Goal: Task Accomplishment & Management: Manage account settings

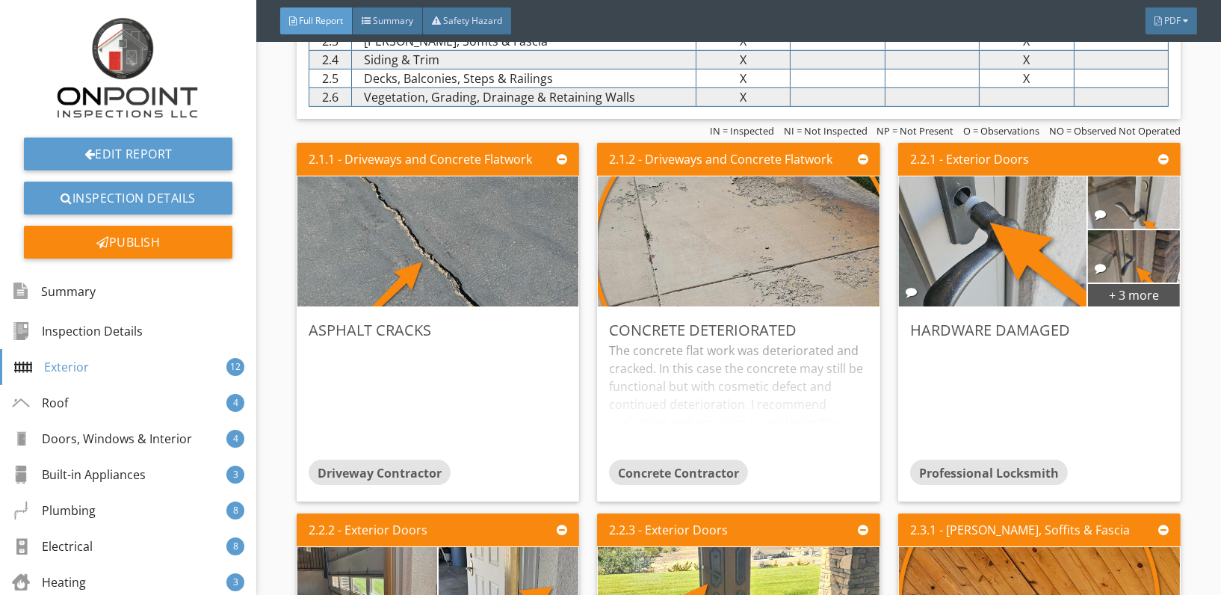
scroll to position [921, 0]
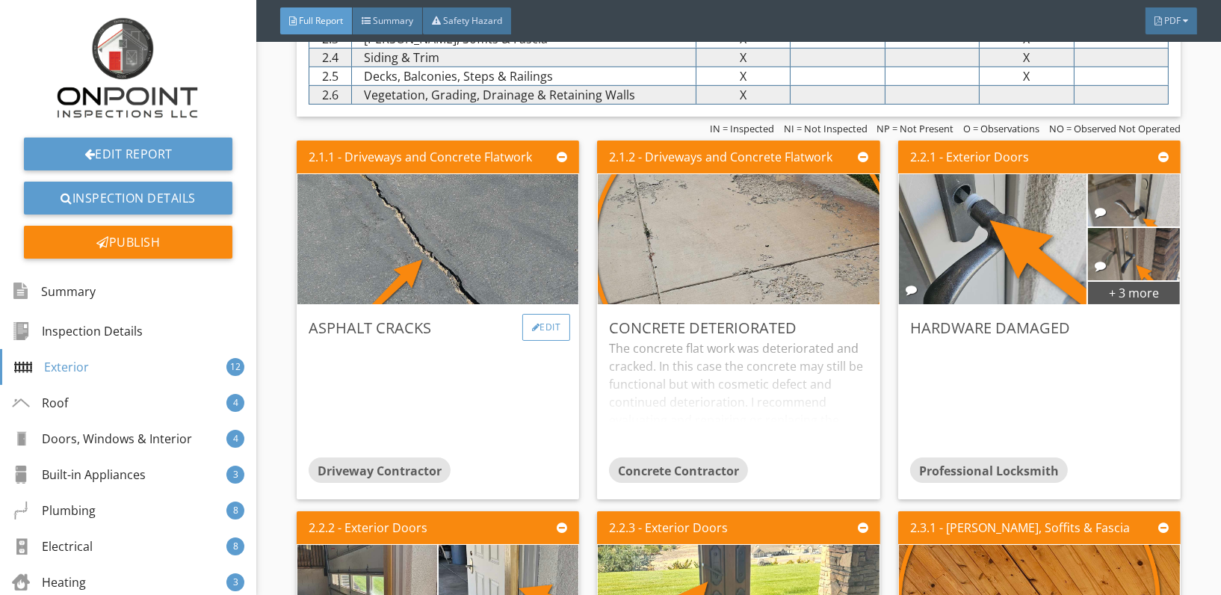
click at [540, 329] on div "Edit" at bounding box center [546, 327] width 49 height 27
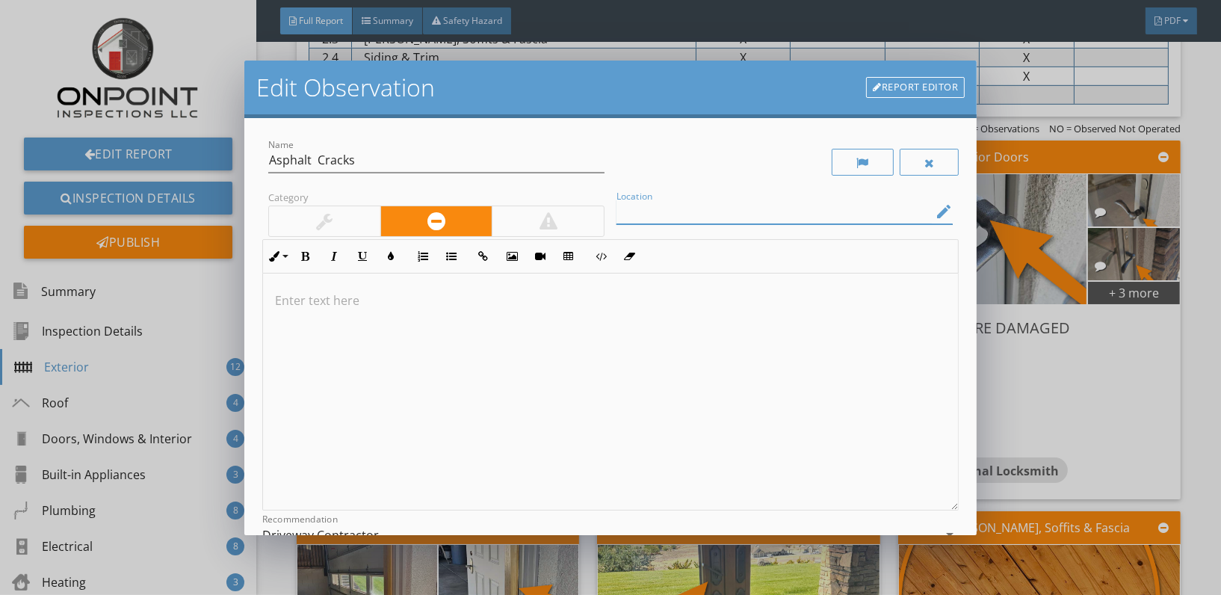
click at [685, 211] on input "Location" at bounding box center [773, 211] width 315 height 25
type input "Asphalt"
click at [288, 316] on div at bounding box center [610, 391] width 695 height 237
type input "Asphalt Cracks"
click at [299, 294] on p at bounding box center [610, 300] width 671 height 18
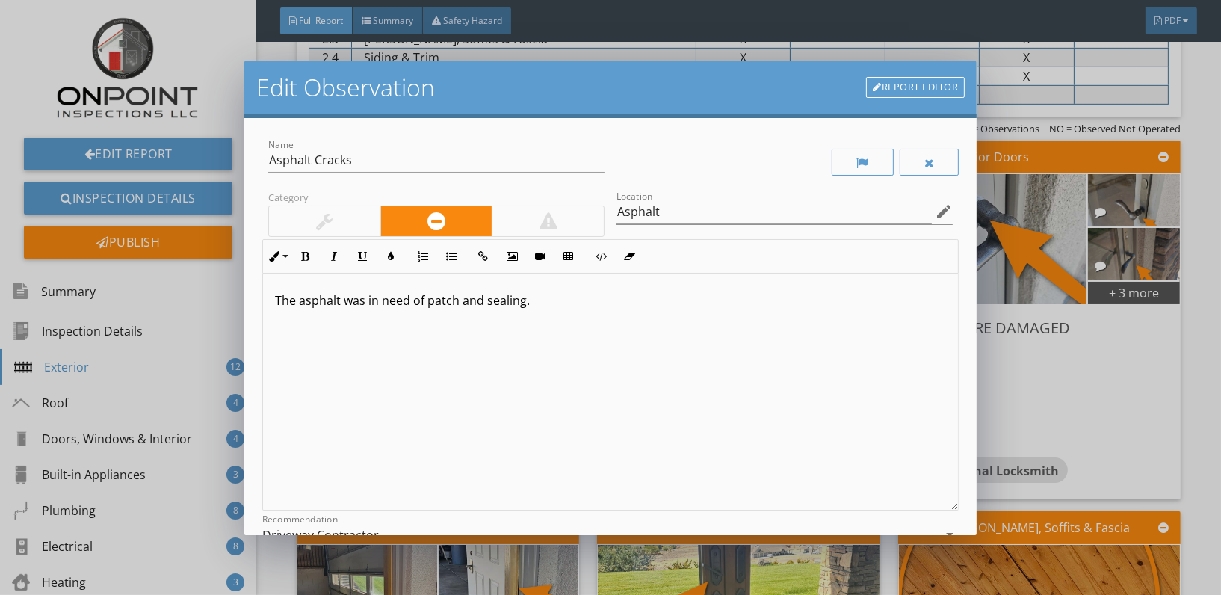
click at [276, 304] on p "The asphalt was in need of patch and sealing." at bounding box center [610, 300] width 671 height 18
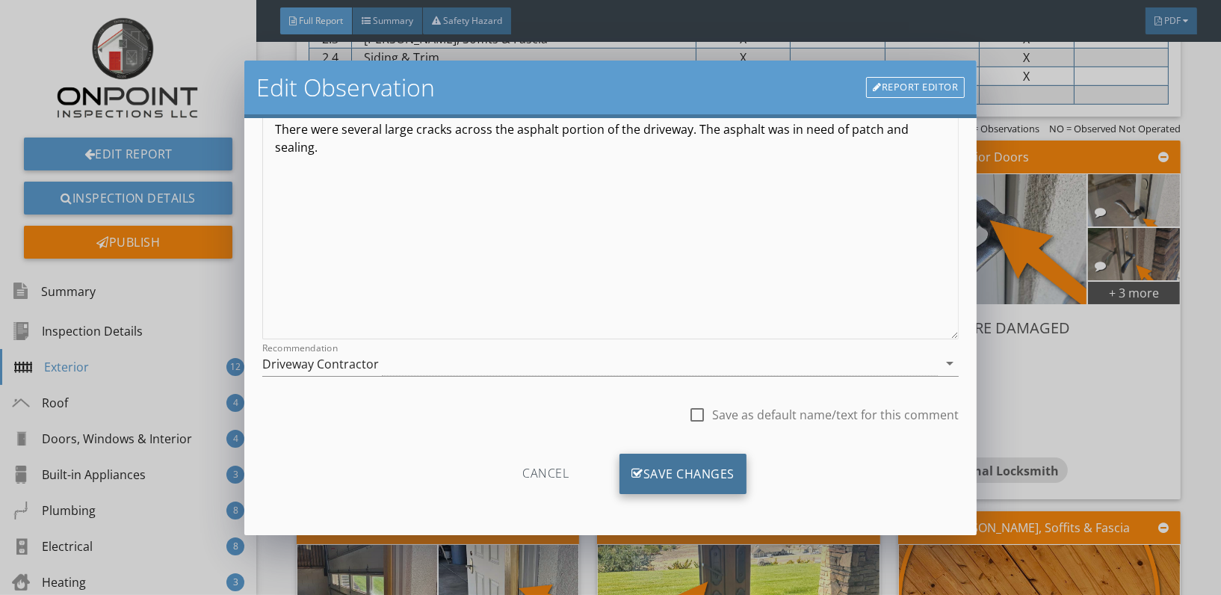
click at [661, 459] on div "Save Changes" at bounding box center [682, 474] width 127 height 40
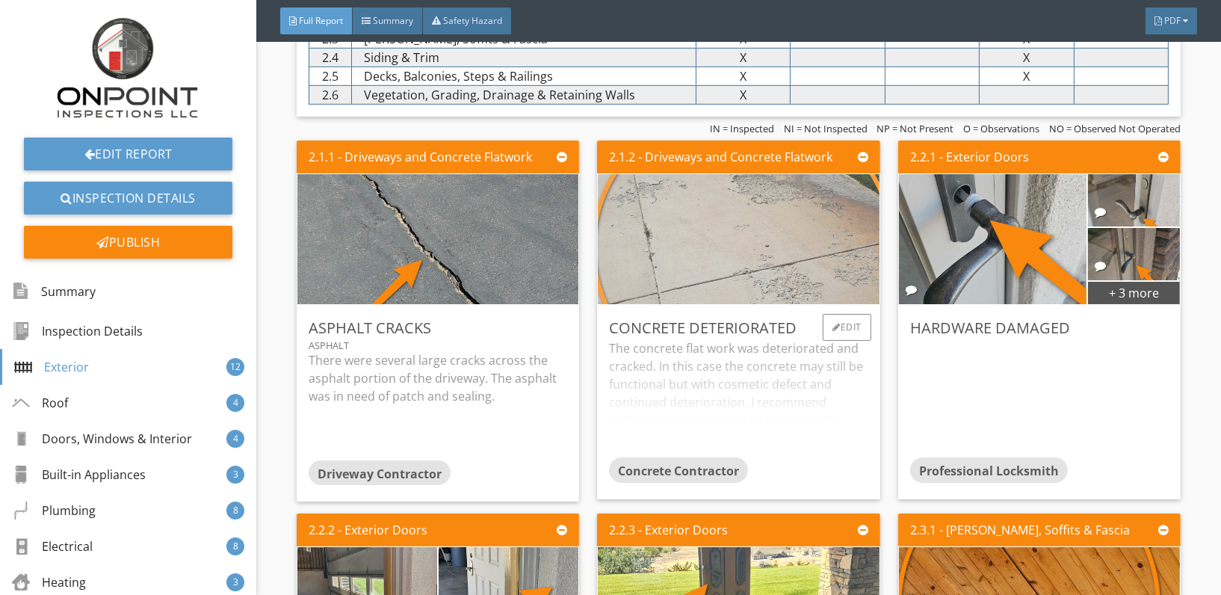
click at [743, 233] on img at bounding box center [738, 239] width 325 height 325
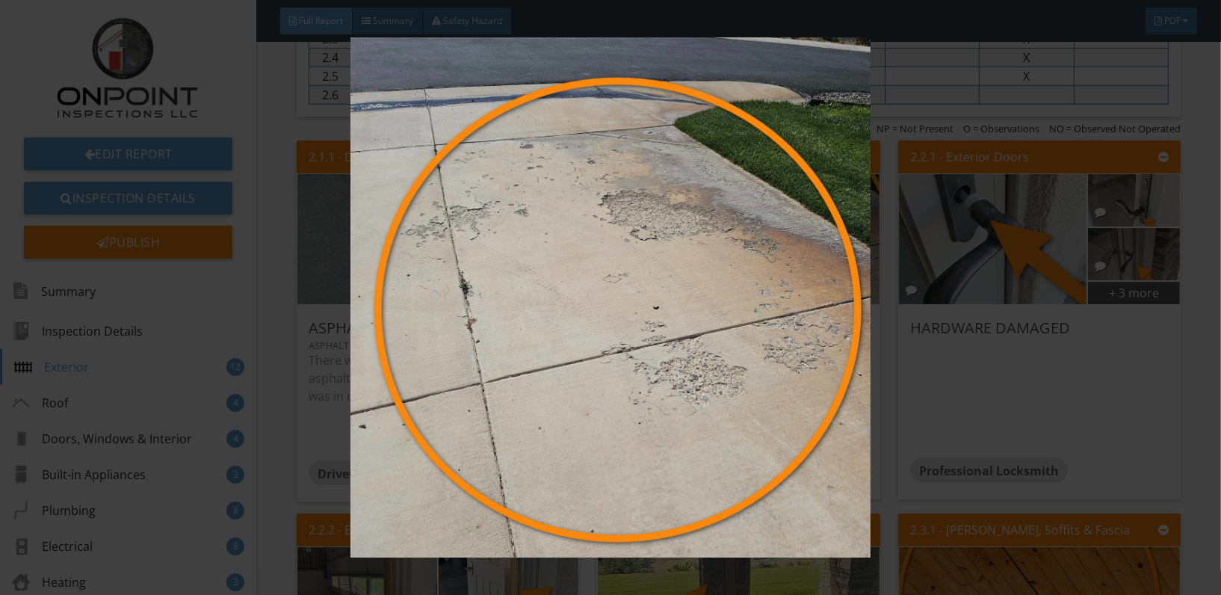
click at [1188, 414] on div at bounding box center [610, 297] width 1221 height 595
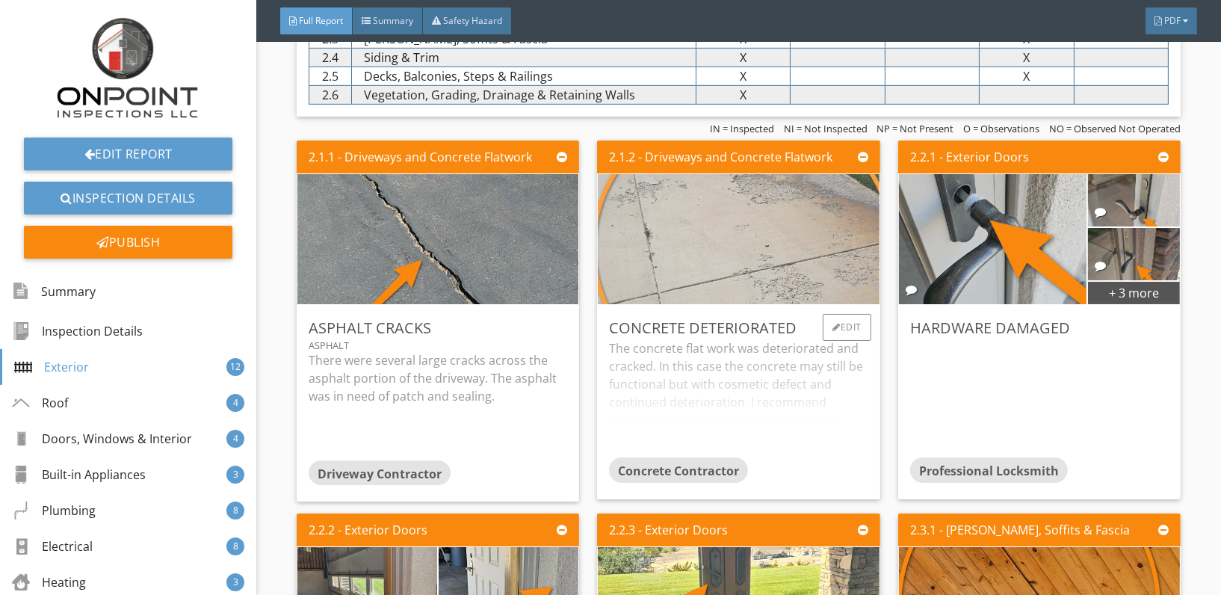
click at [669, 238] on img at bounding box center [738, 239] width 325 height 325
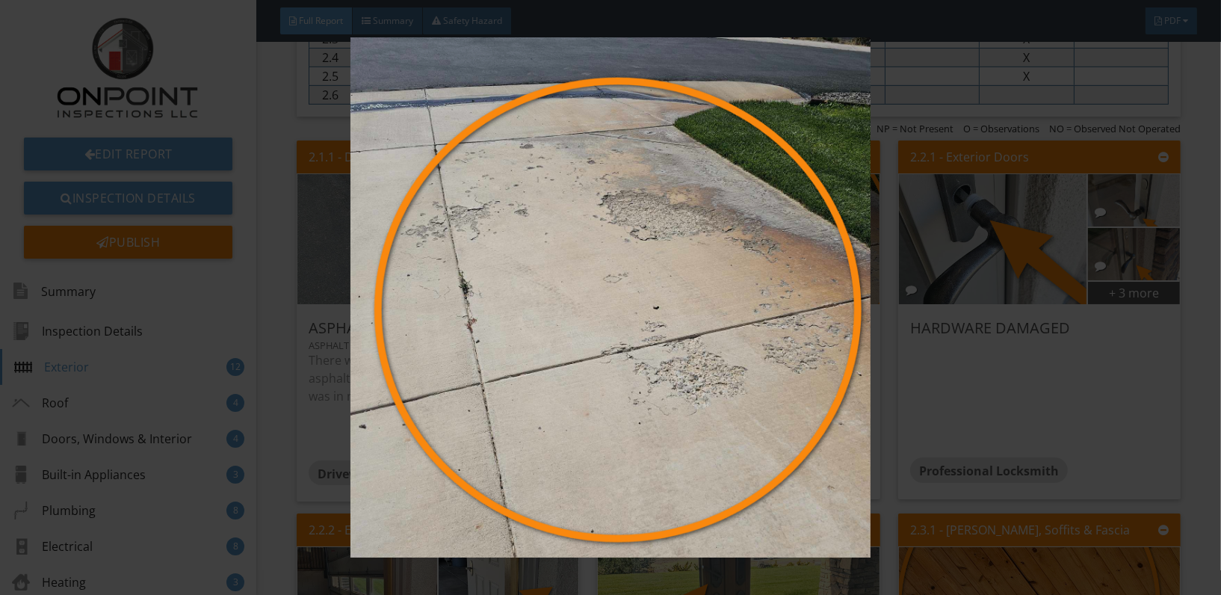
click at [1195, 333] on div at bounding box center [610, 297] width 1221 height 595
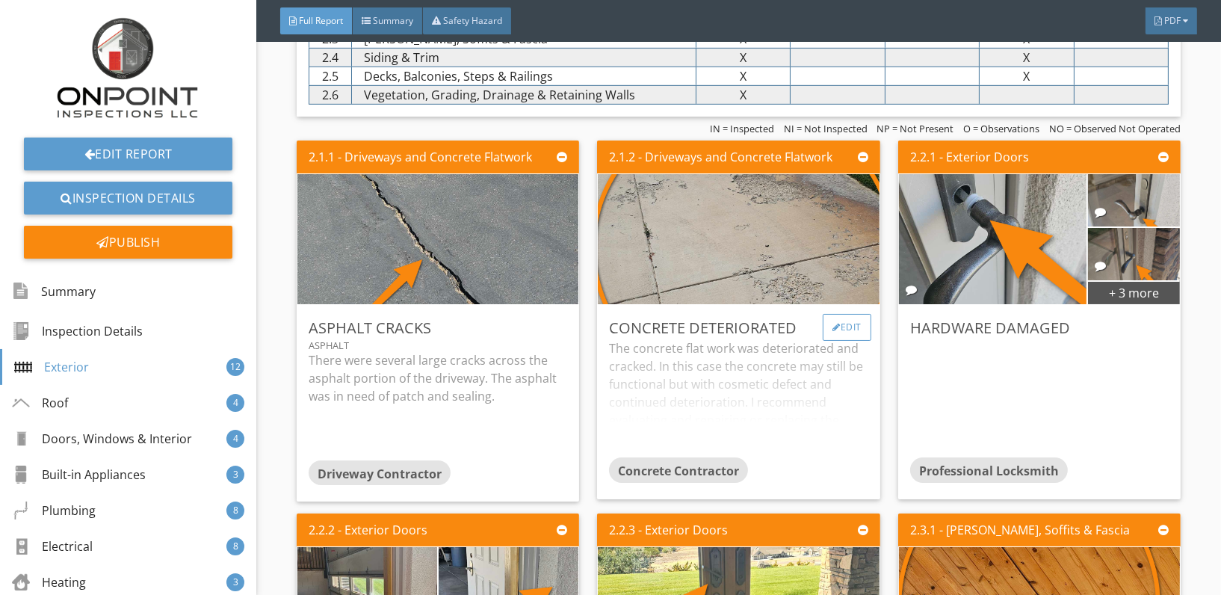
click at [836, 318] on div "Edit" at bounding box center [847, 327] width 49 height 27
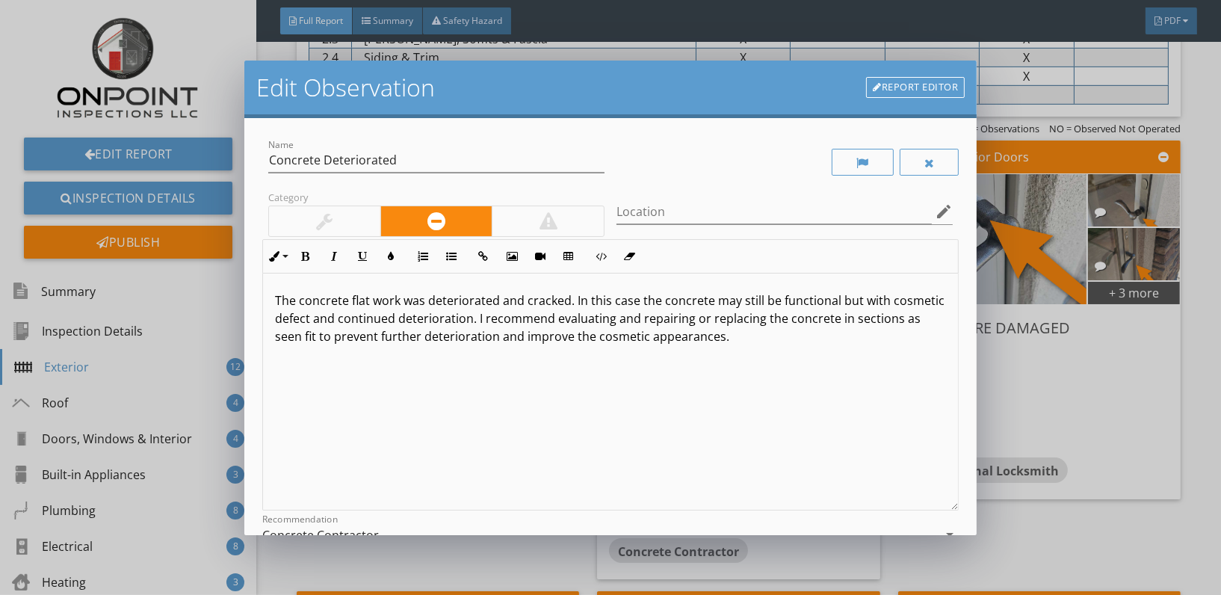
click at [399, 302] on p "The concrete flat work was deteriorated and cracked. In this case the concrete …" at bounding box center [610, 318] width 671 height 54
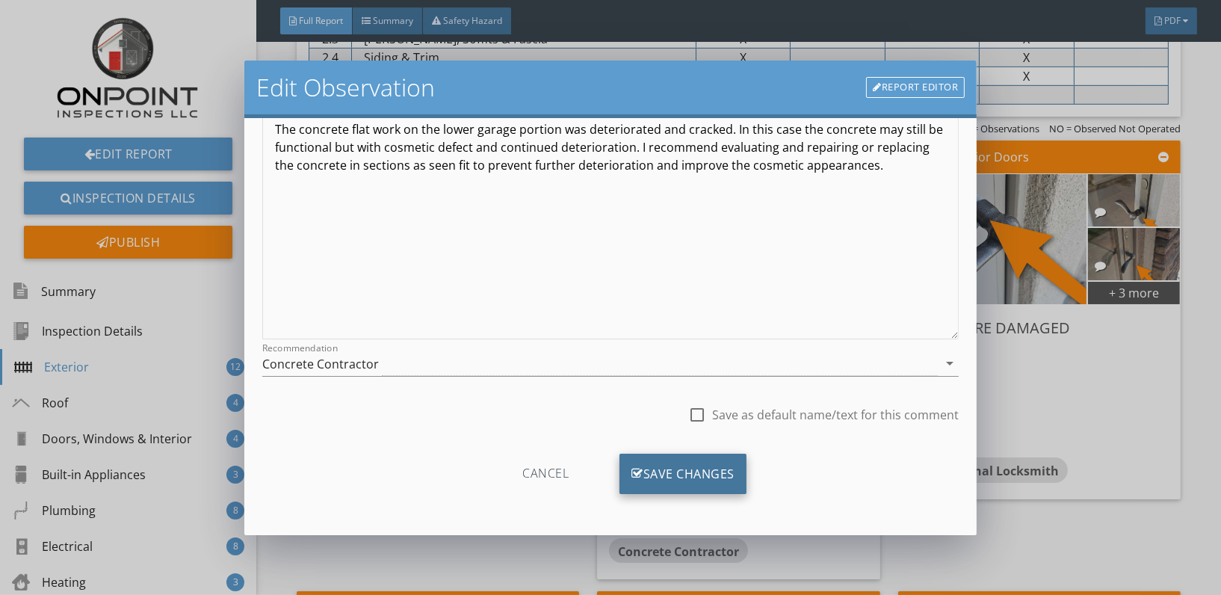
click at [700, 474] on div "Save Changes" at bounding box center [682, 474] width 127 height 40
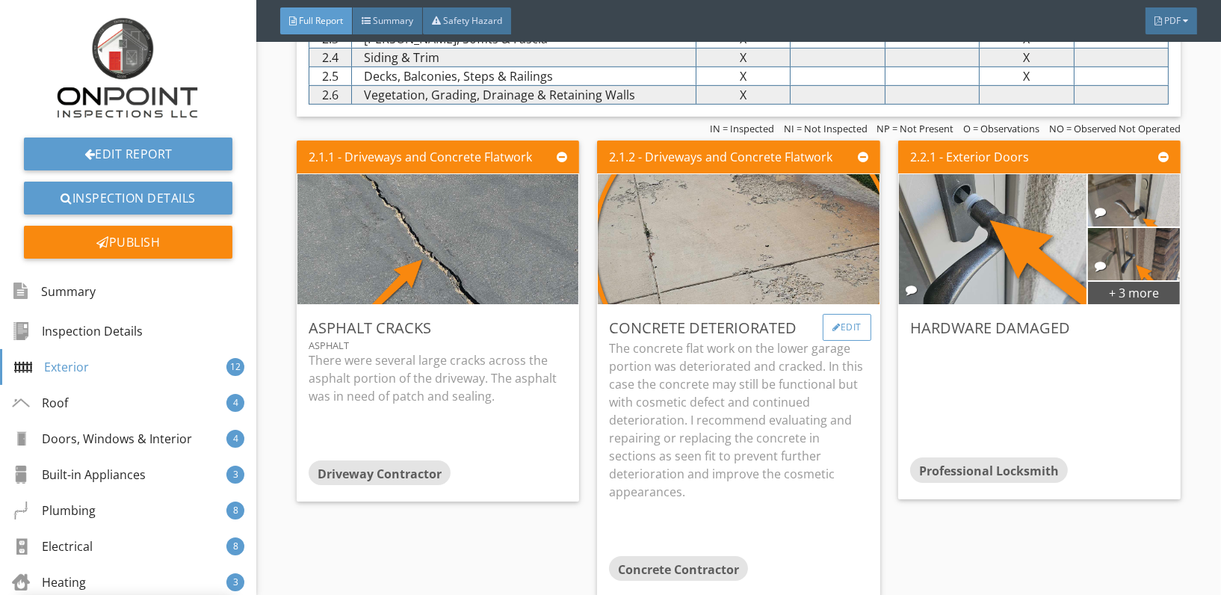
click at [839, 323] on div "Edit" at bounding box center [847, 327] width 49 height 27
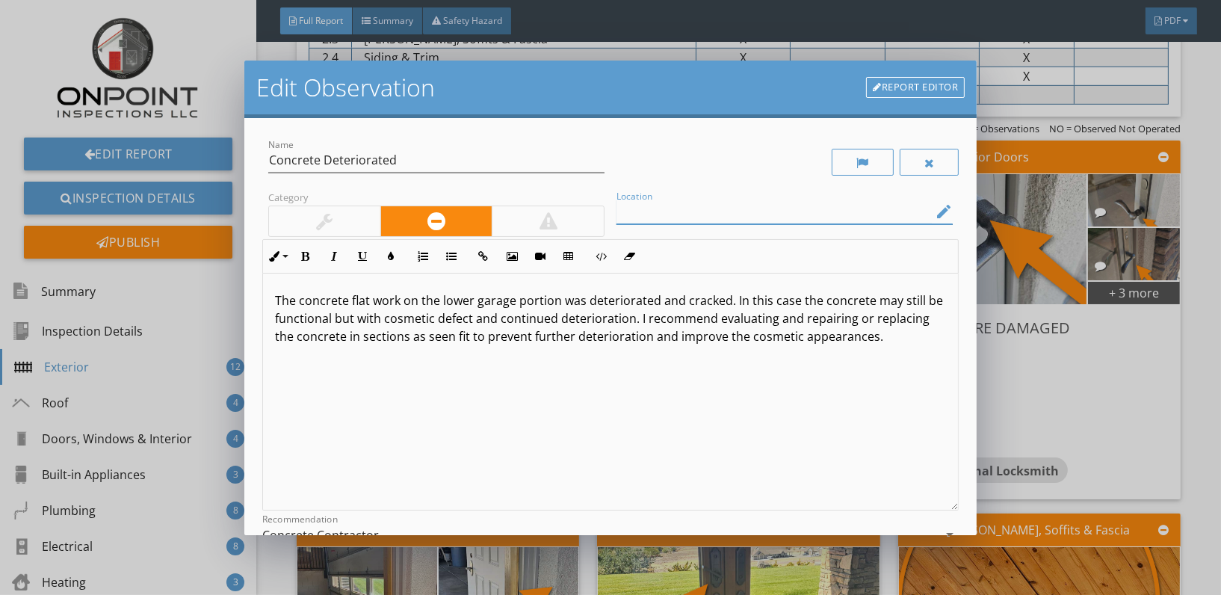
click at [692, 213] on input "Location" at bounding box center [773, 211] width 315 height 25
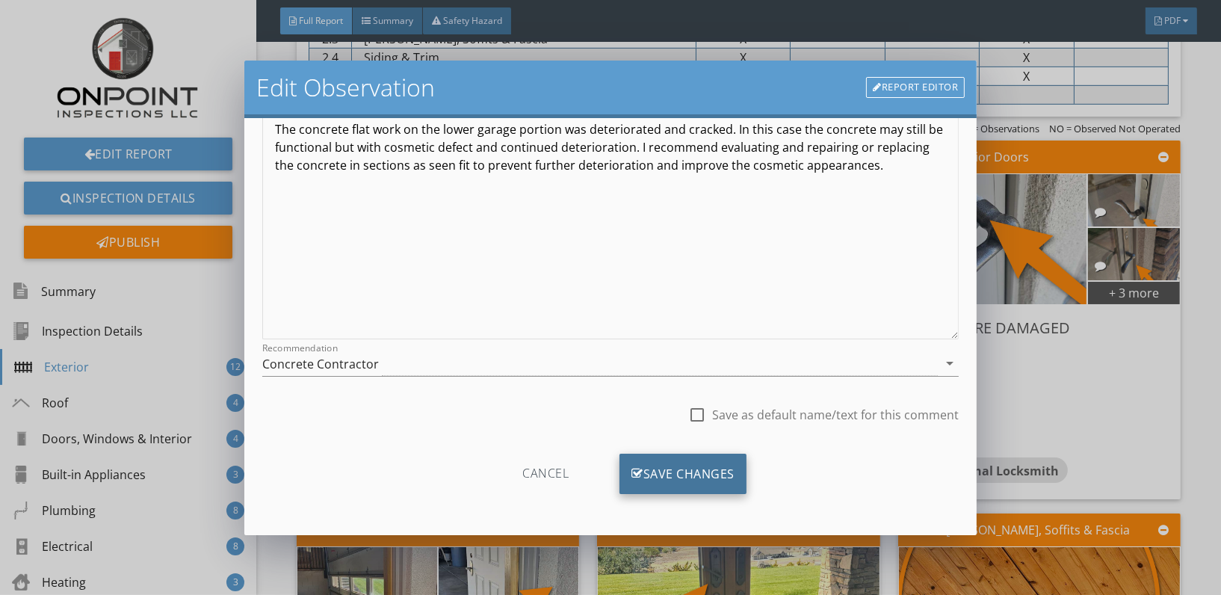
type input "Lower Section"
click at [673, 473] on div "Save Changes" at bounding box center [682, 474] width 127 height 40
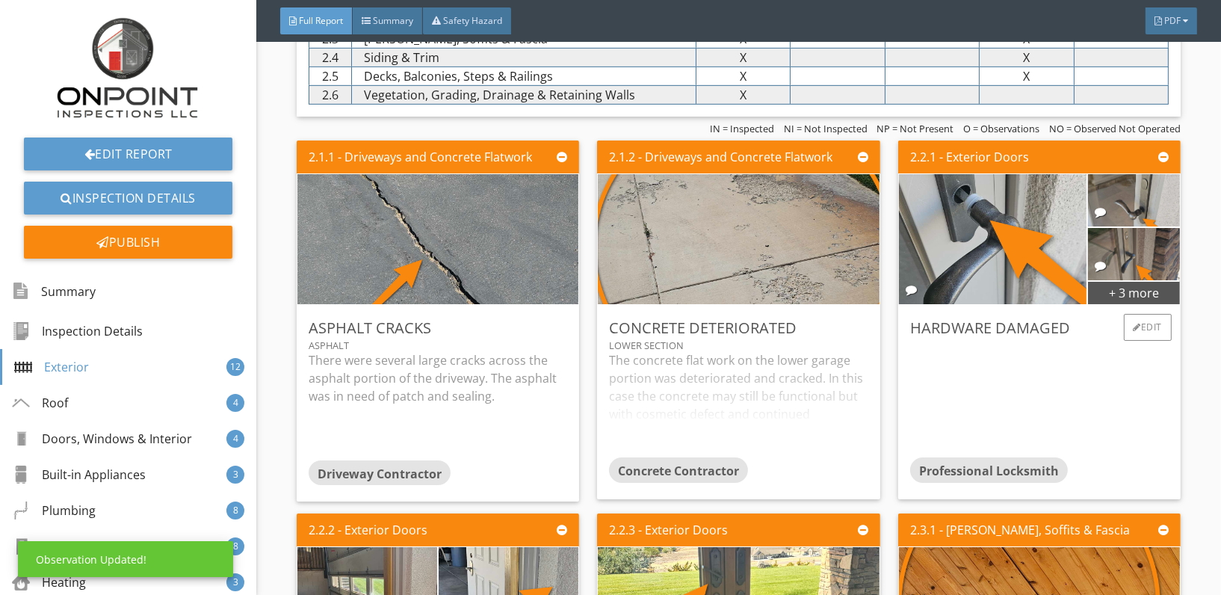
scroll to position [0, 0]
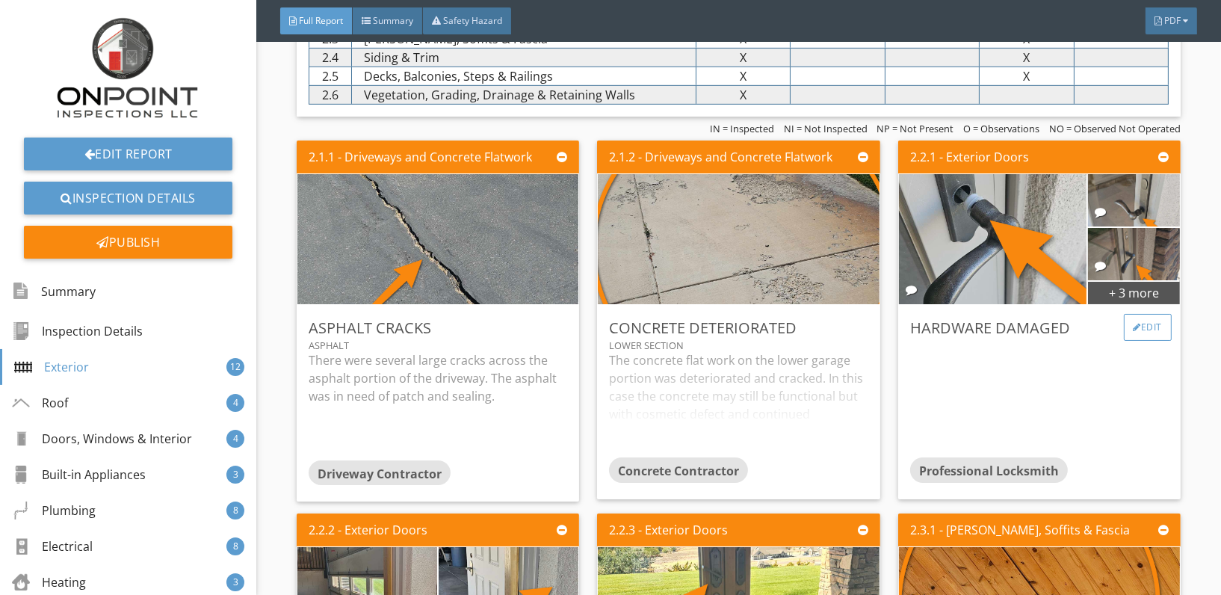
click at [1132, 326] on div "Edit" at bounding box center [1148, 327] width 49 height 27
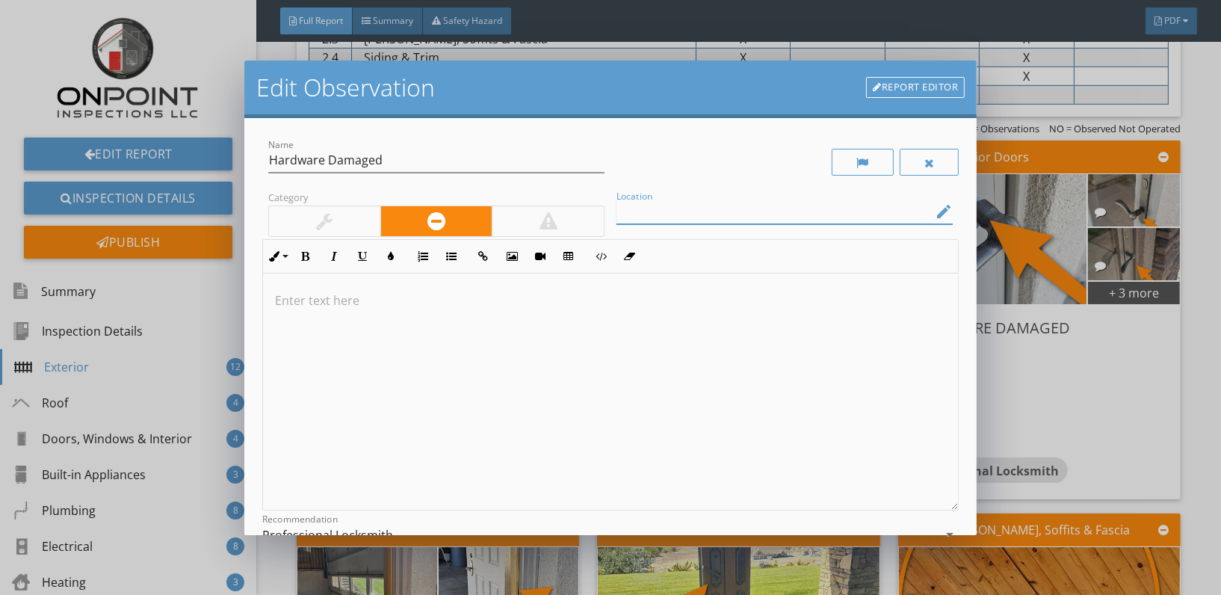
click at [728, 208] on input "Location" at bounding box center [773, 211] width 315 height 25
type input "Exterior Doors"
click at [309, 304] on p at bounding box center [610, 300] width 671 height 18
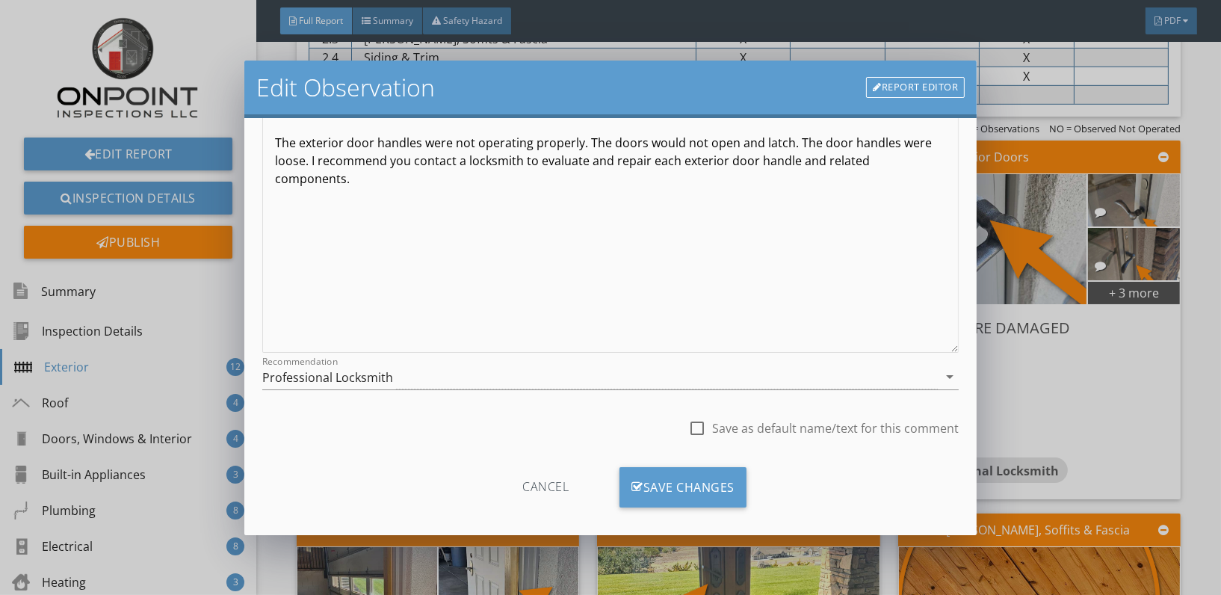
scroll to position [171, 0]
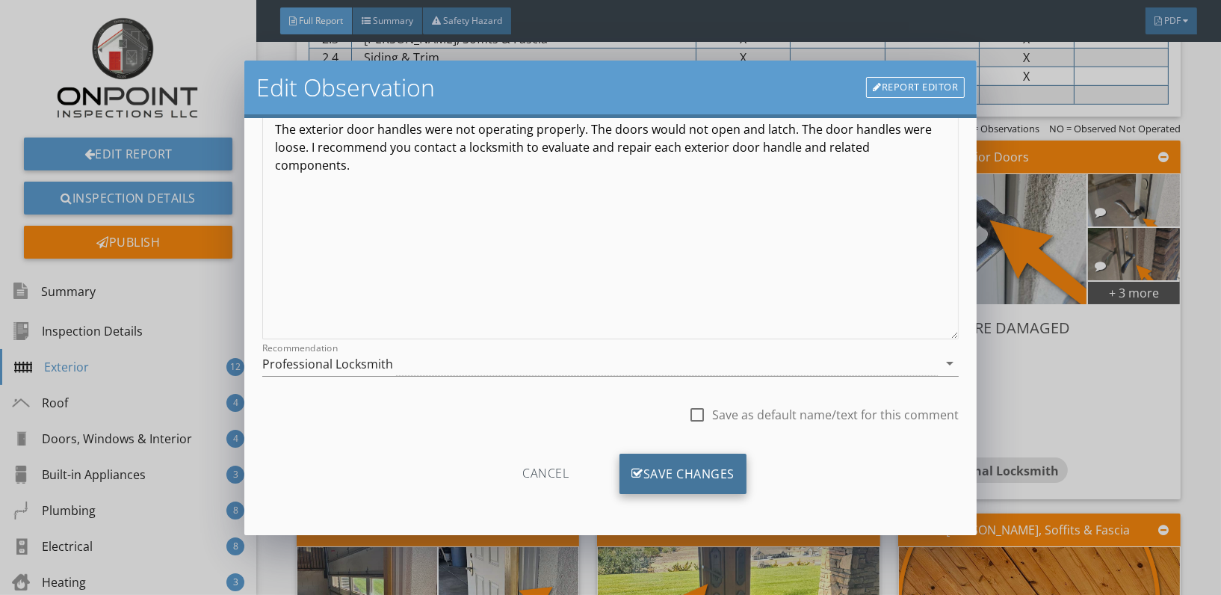
click at [704, 474] on div "Save Changes" at bounding box center [682, 474] width 127 height 40
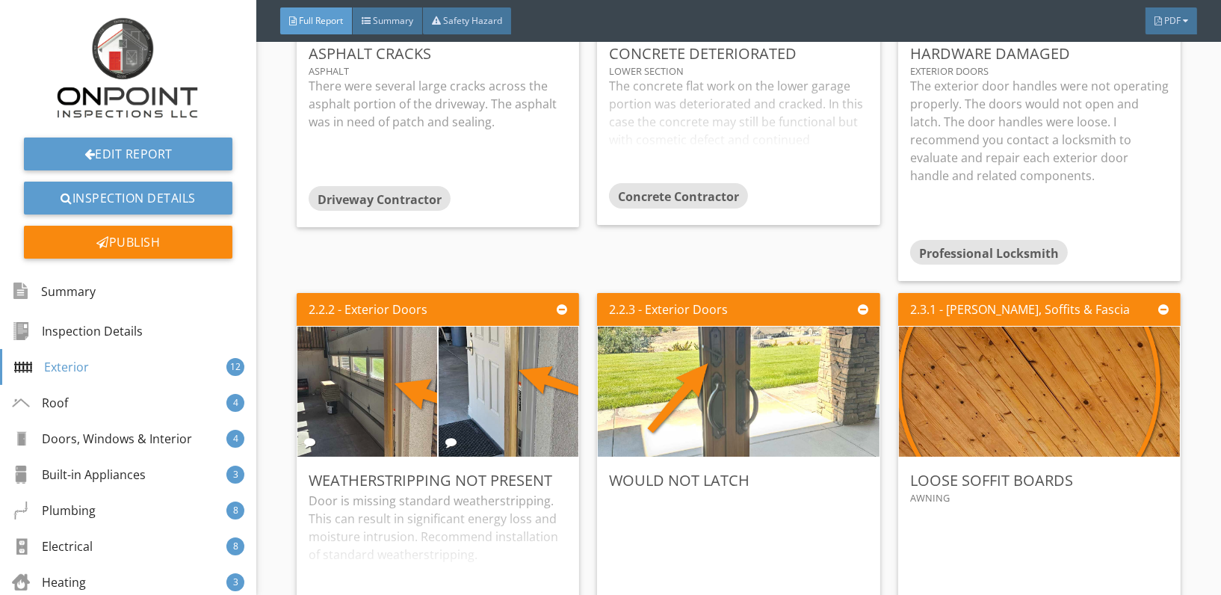
scroll to position [1177, 0]
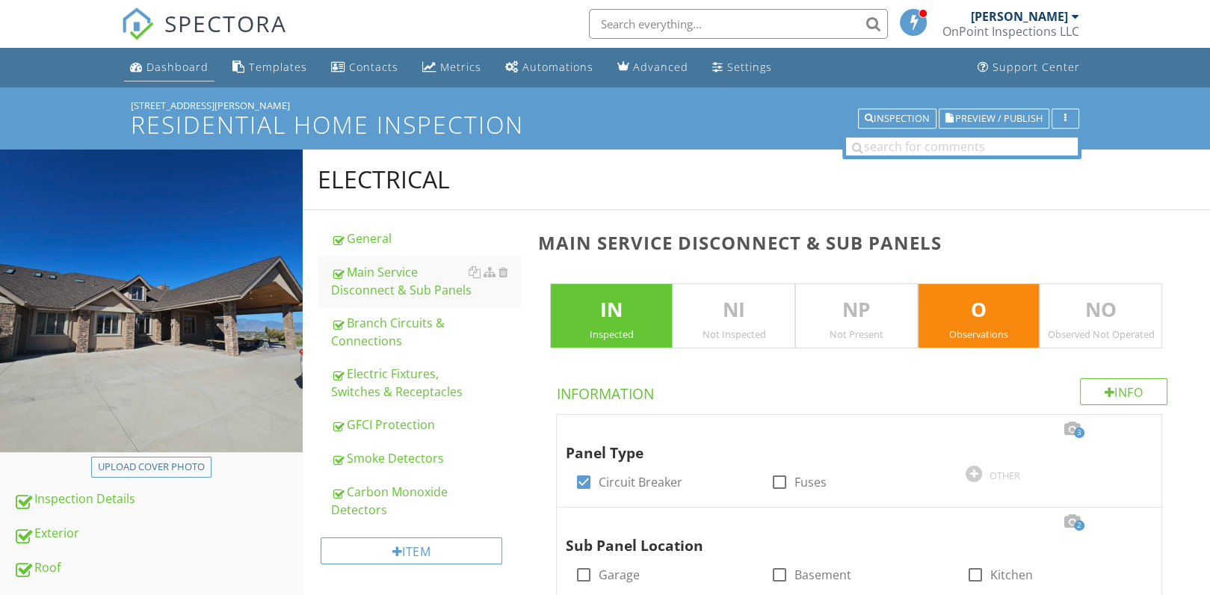
click at [170, 58] on link "Dashboard" at bounding box center [169, 68] width 90 height 28
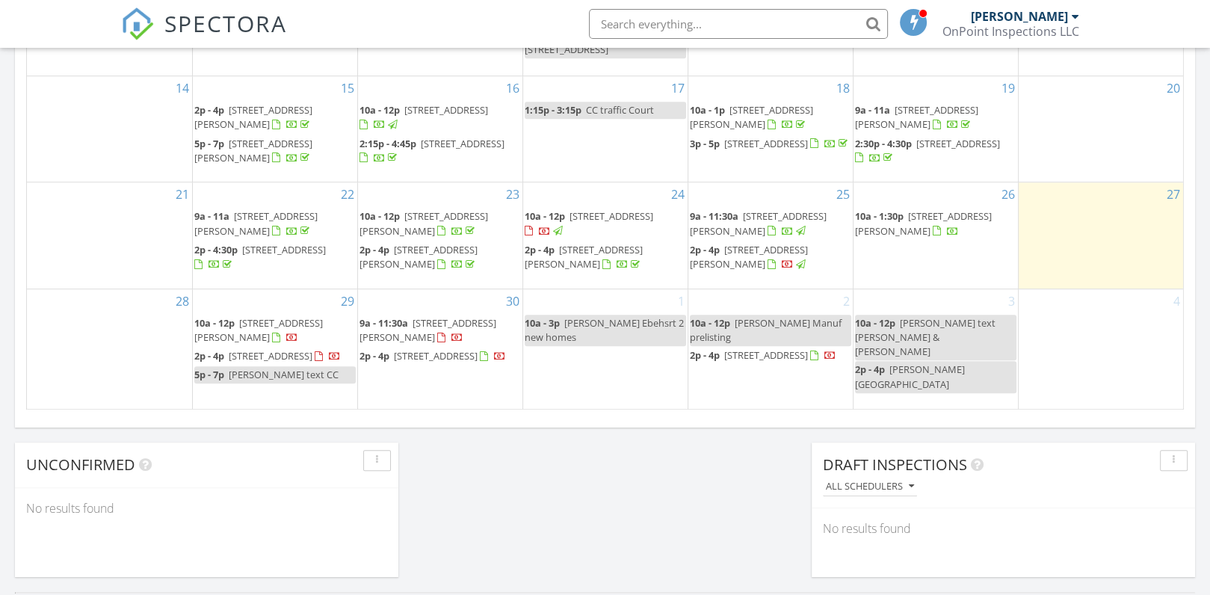
scroll to position [954, 0]
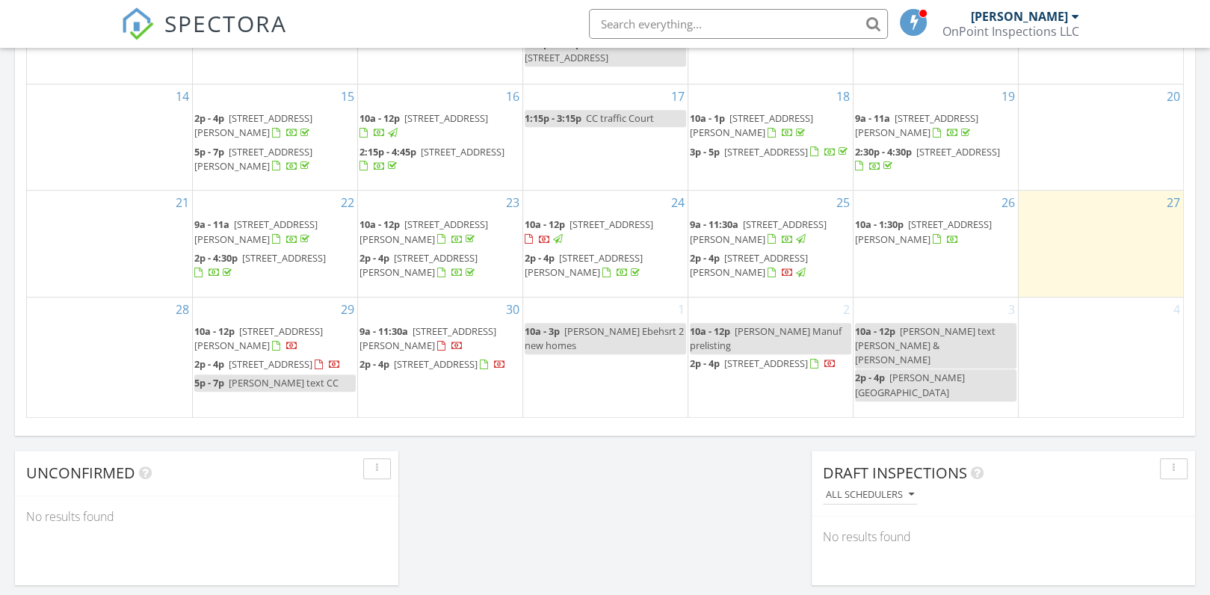
click at [720, 263] on link "2p - 4p 281 Wren Cir, Glenbrook 89413" at bounding box center [749, 265] width 118 height 28
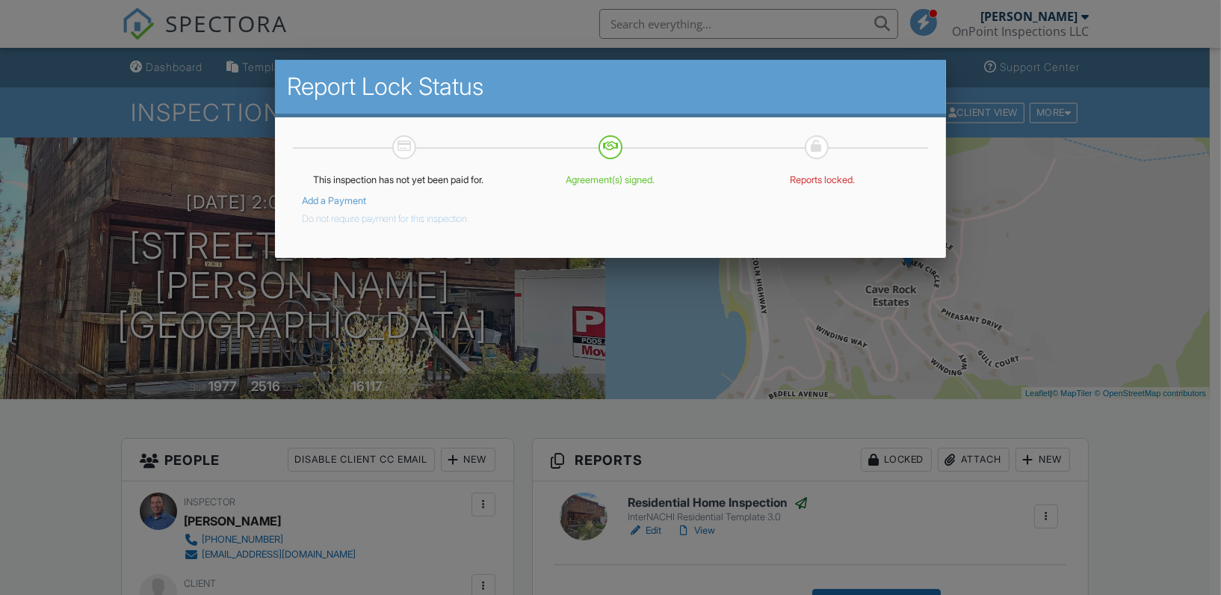
click at [334, 207] on button "Do not require payment for this inspection." at bounding box center [385, 216] width 167 height 18
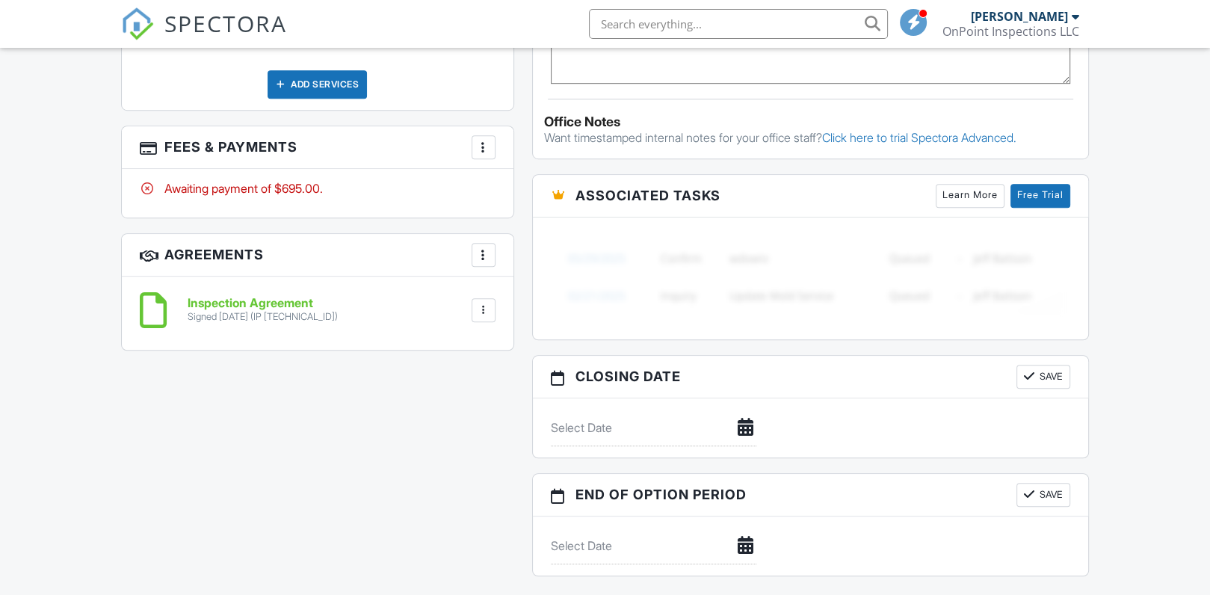
scroll to position [1068, 0]
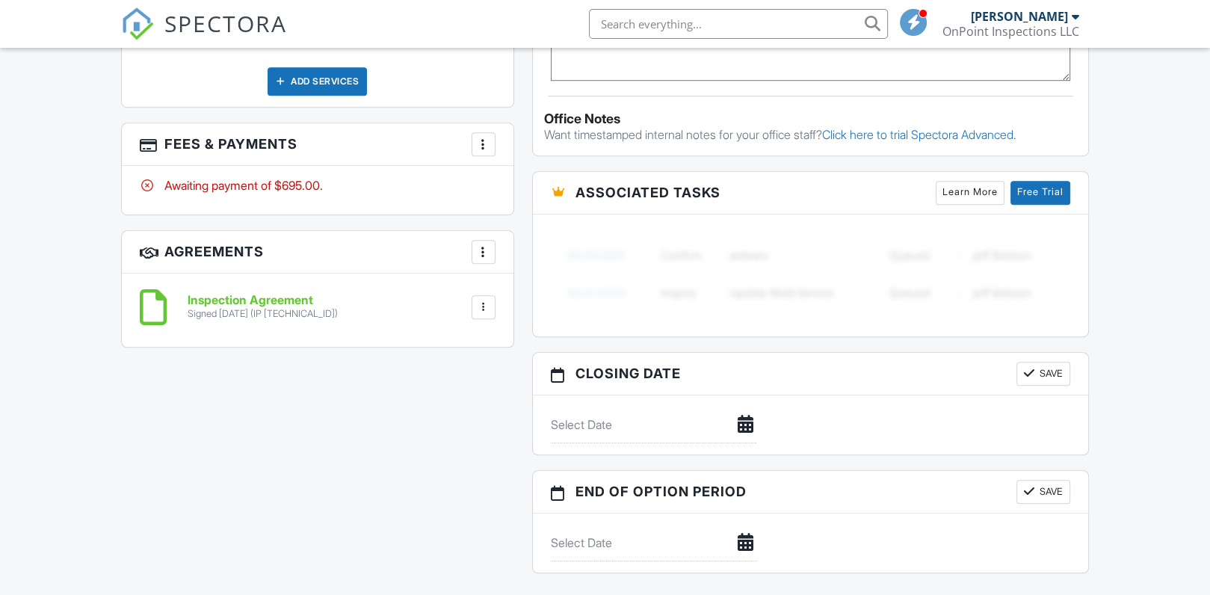
click at [480, 140] on div at bounding box center [483, 144] width 15 height 15
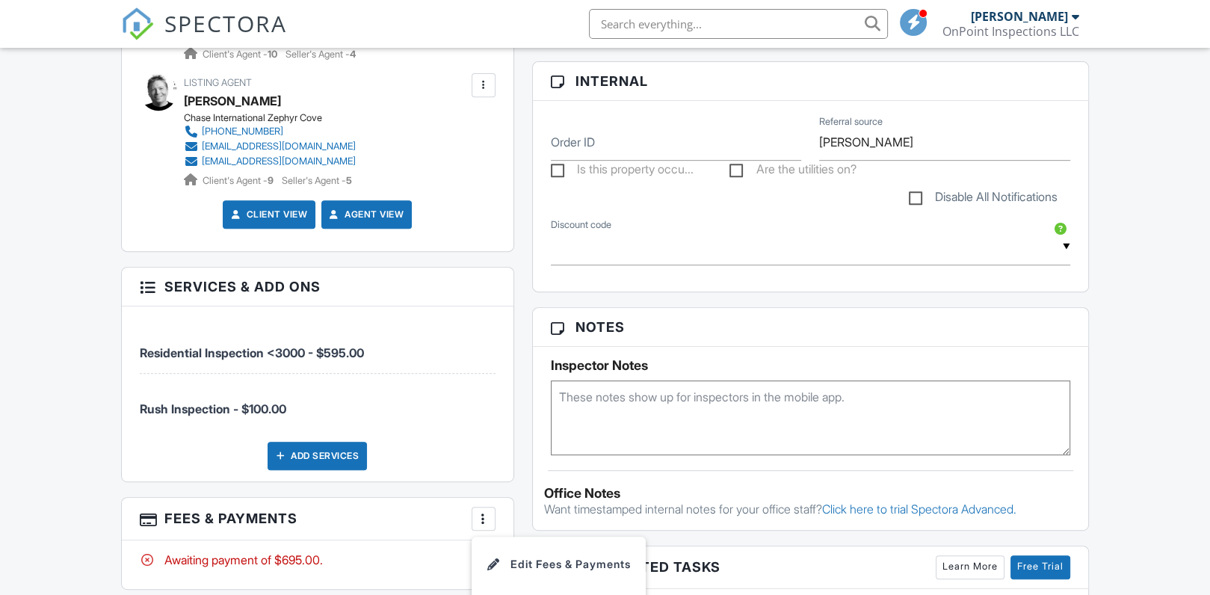
scroll to position [772, 0]
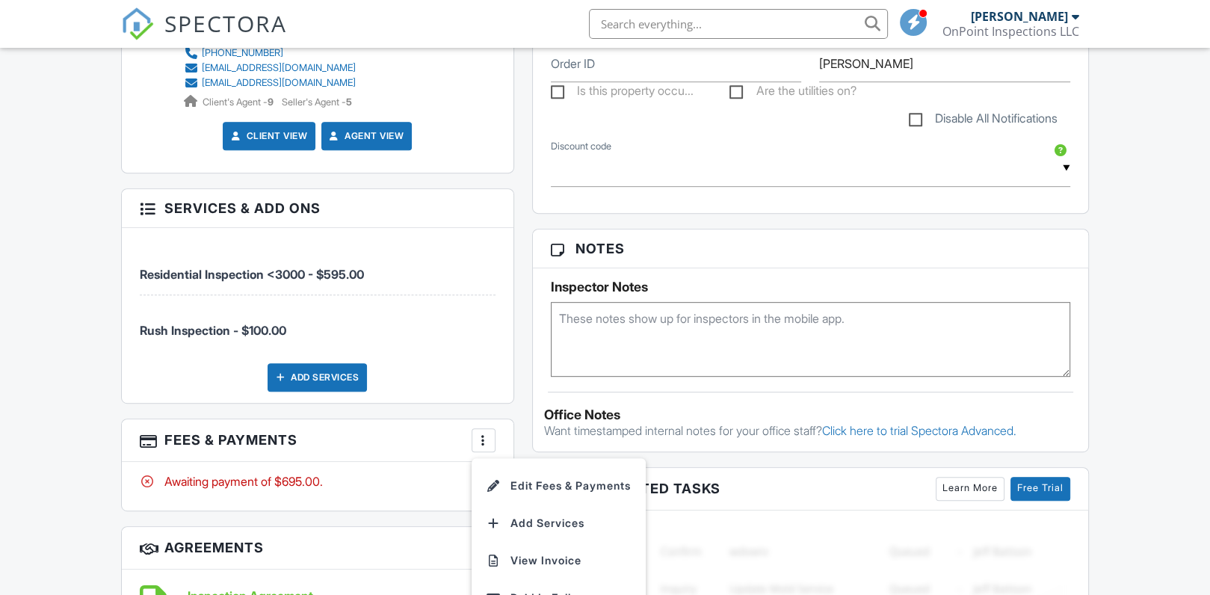
click at [477, 445] on div at bounding box center [483, 440] width 15 height 15
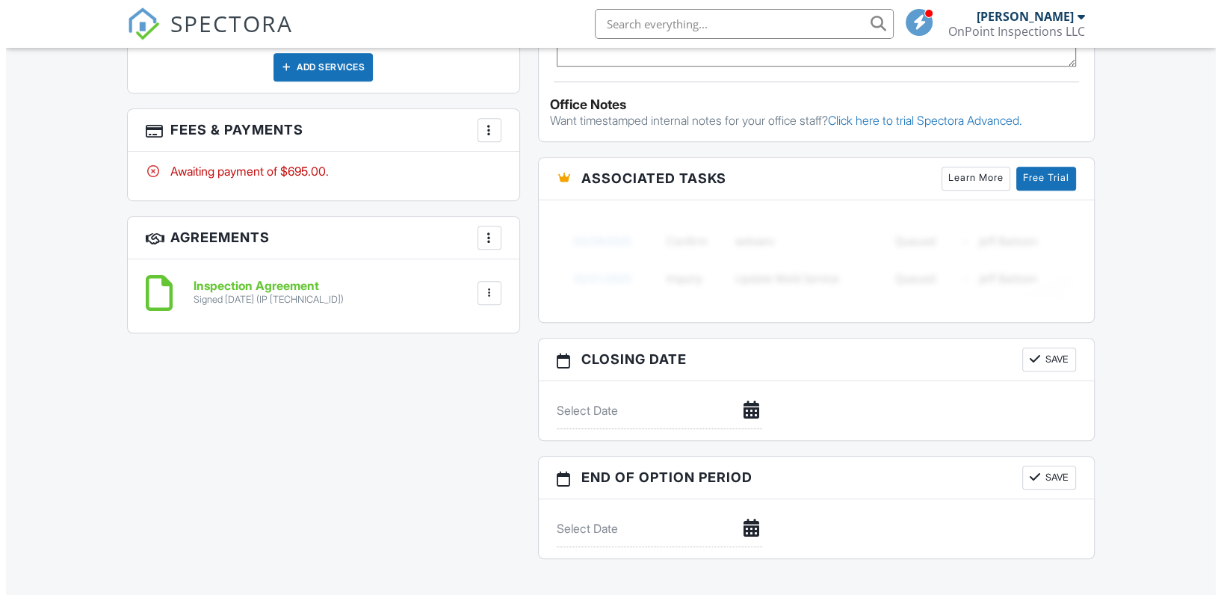
scroll to position [1047, 0]
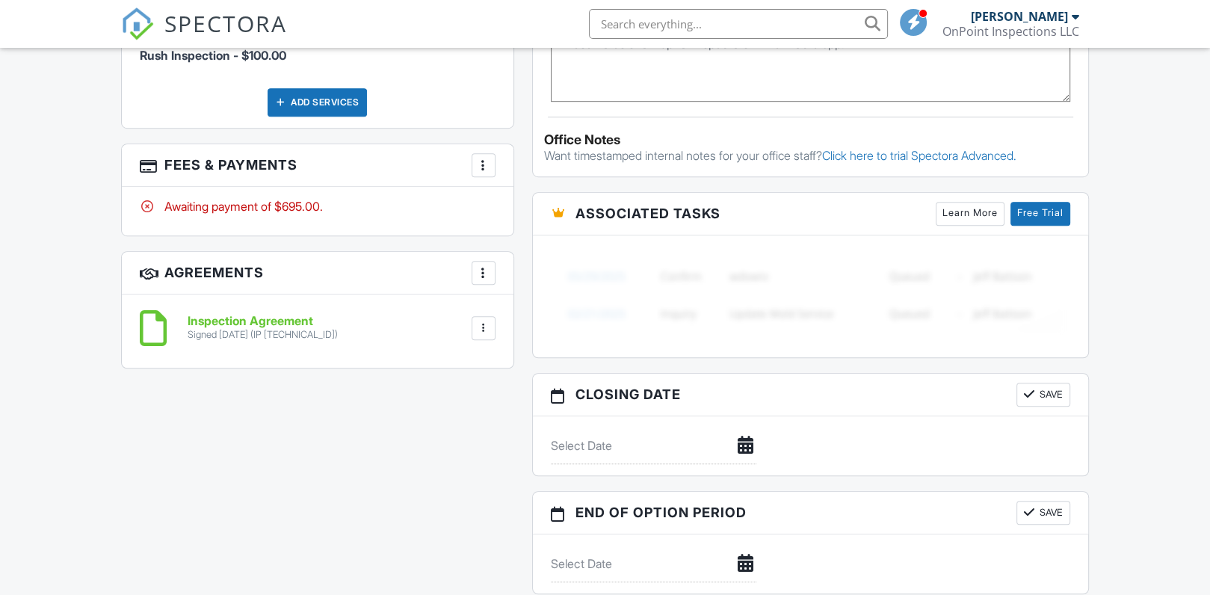
click at [480, 163] on div at bounding box center [483, 165] width 15 height 15
click at [551, 213] on li "Edit Fees & Payments" at bounding box center [558, 210] width 156 height 37
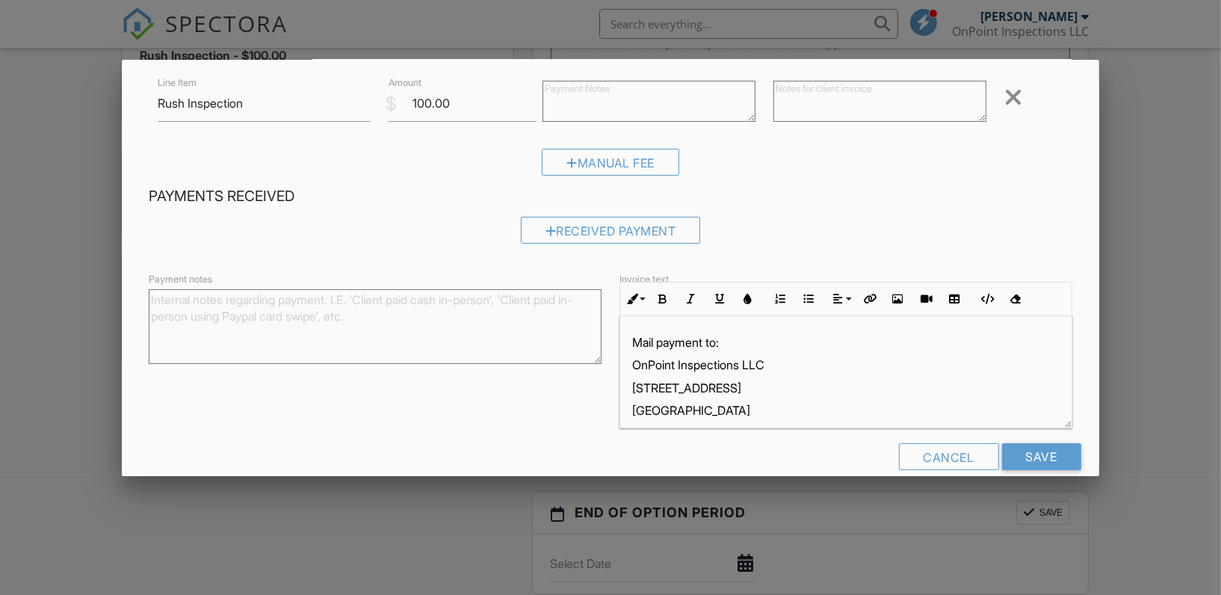
scroll to position [183, 0]
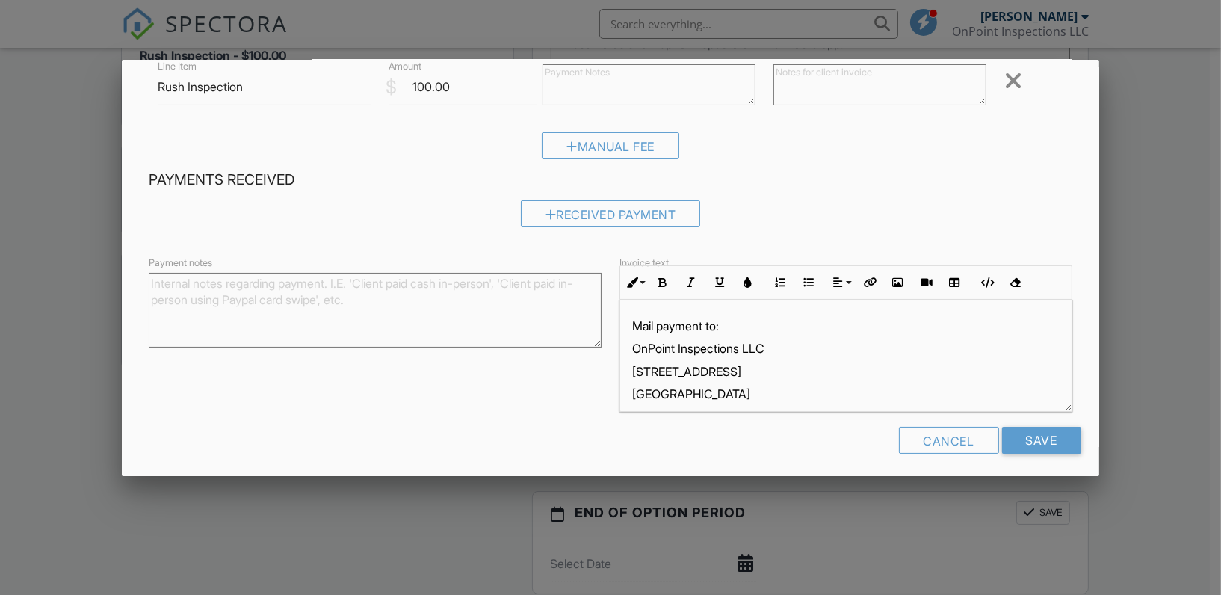
click at [191, 304] on textarea "Payment notes" at bounding box center [375, 310] width 453 height 75
type textarea "Will pay through escrow"
click at [1034, 436] on input "Save" at bounding box center [1041, 440] width 79 height 27
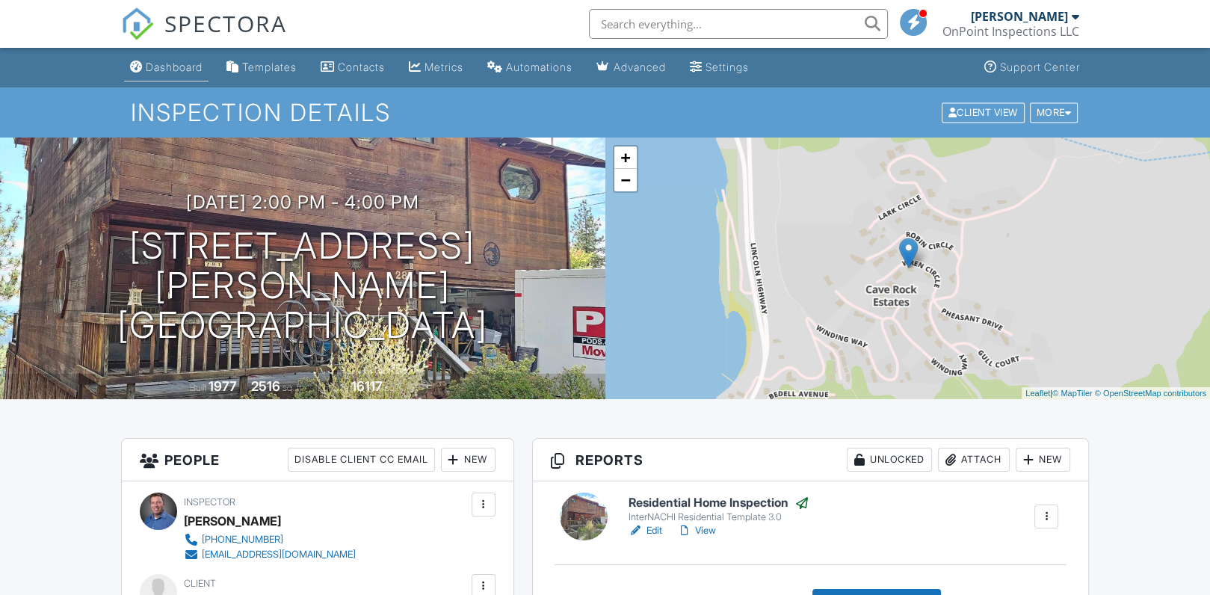
click at [162, 58] on link "Dashboard" at bounding box center [166, 68] width 84 height 28
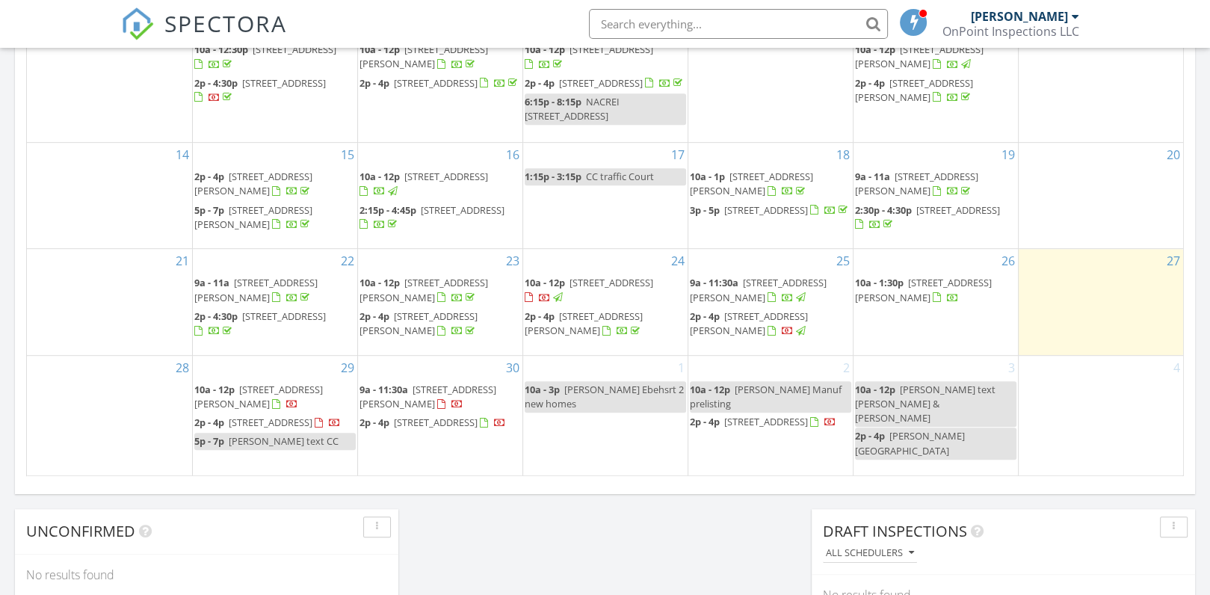
scroll to position [897, 0]
click at [572, 288] on span "[STREET_ADDRESS]" at bounding box center [611, 281] width 84 height 13
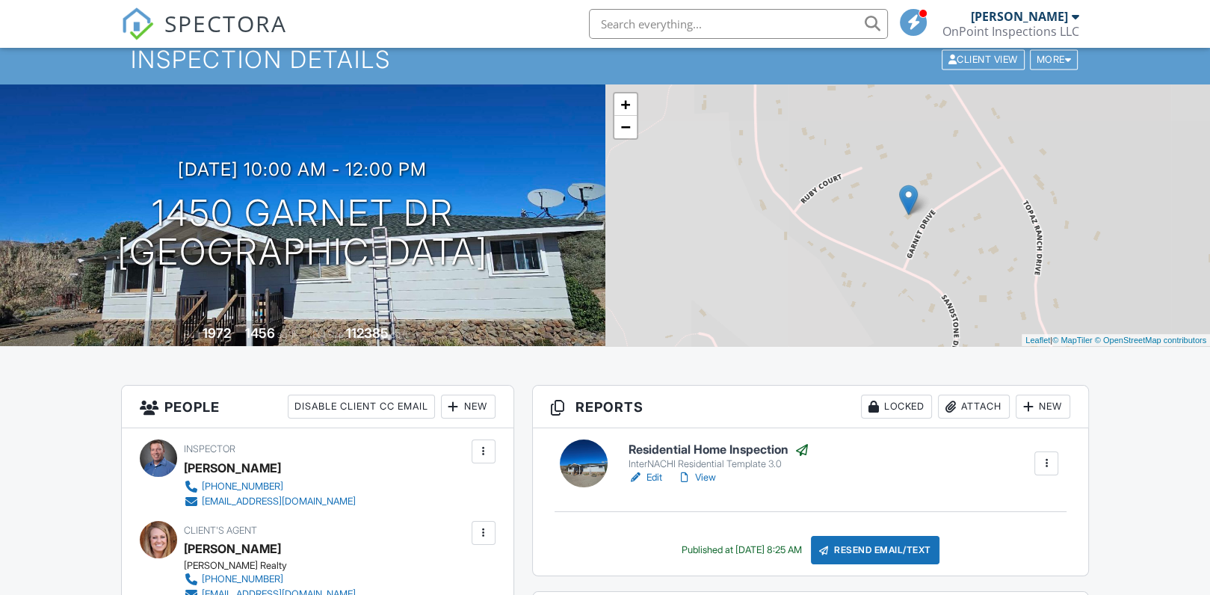
click at [468, 412] on div "New" at bounding box center [468, 406] width 55 height 24
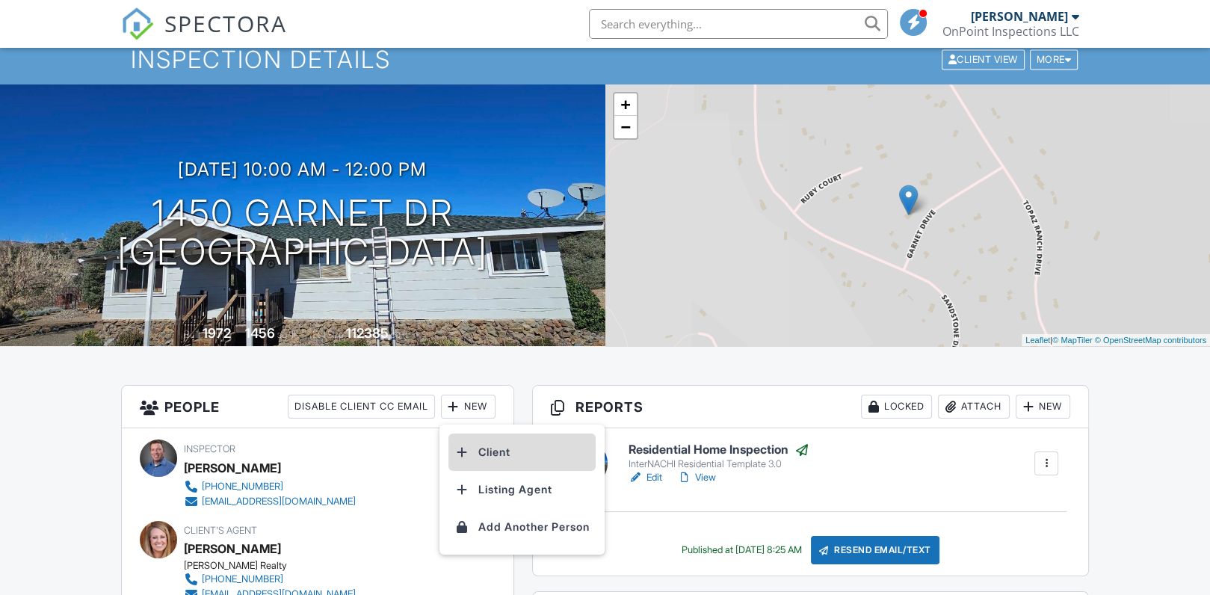
click at [488, 445] on li "Client" at bounding box center [521, 451] width 147 height 37
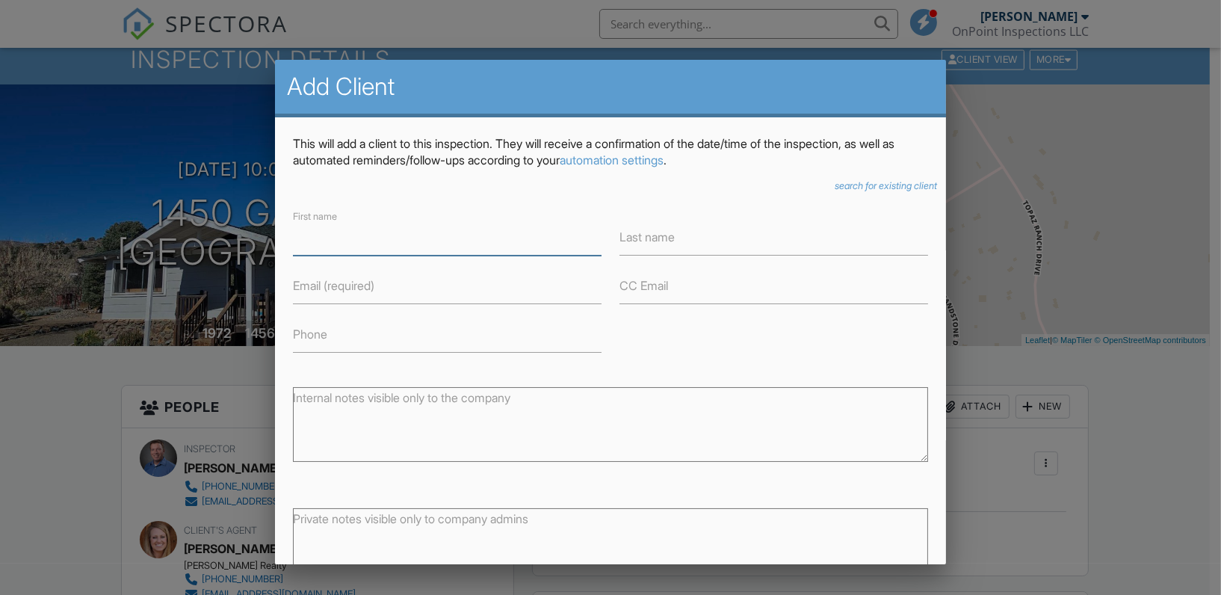
paste input "Aaron Salazar"
drag, startPoint x: 332, startPoint y: 238, endPoint x: 375, endPoint y: 238, distance: 43.3
click at [375, 238] on input "Aaron Salazar" at bounding box center [447, 237] width 309 height 37
type input "Aaron"
drag, startPoint x: 649, startPoint y: 237, endPoint x: 638, endPoint y: 240, distance: 10.9
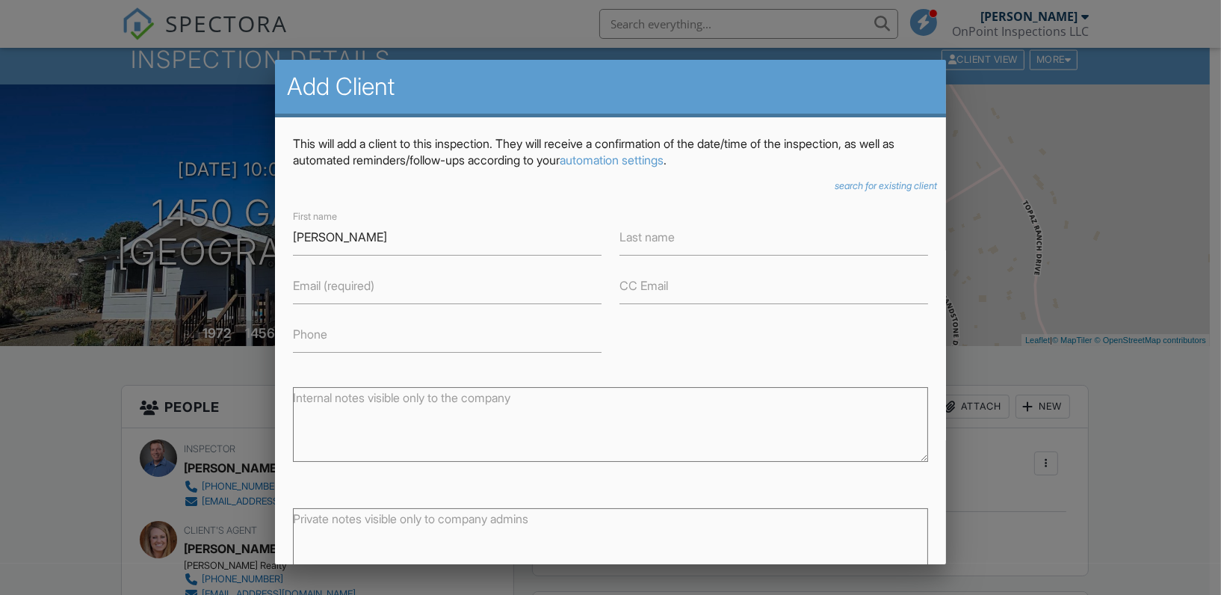
click at [638, 240] on label "Last name" at bounding box center [646, 237] width 55 height 16
click at [638, 240] on input "Last name" at bounding box center [773, 237] width 309 height 37
paste input "Salazar"
type input "Salazar"
drag, startPoint x: 371, startPoint y: 279, endPoint x: 316, endPoint y: 290, distance: 55.5
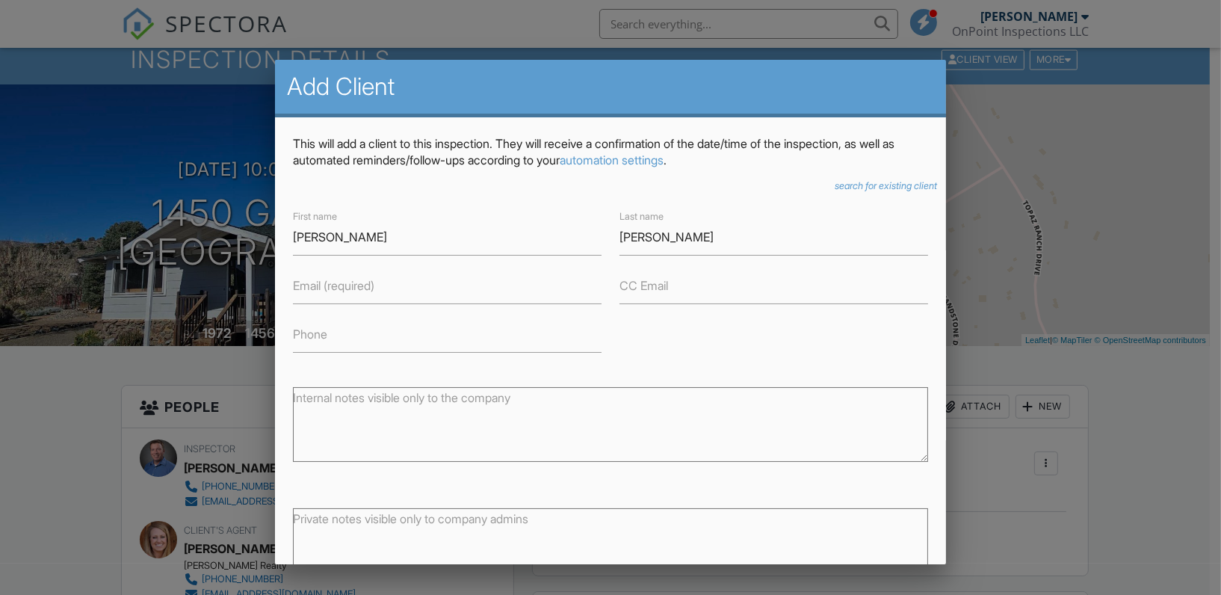
click at [316, 290] on label "Email (required)" at bounding box center [333, 285] width 81 height 16
click at [316, 290] on input "Email (required)" at bounding box center [447, 285] width 309 height 37
paste input "Citynights775@gmail.com"
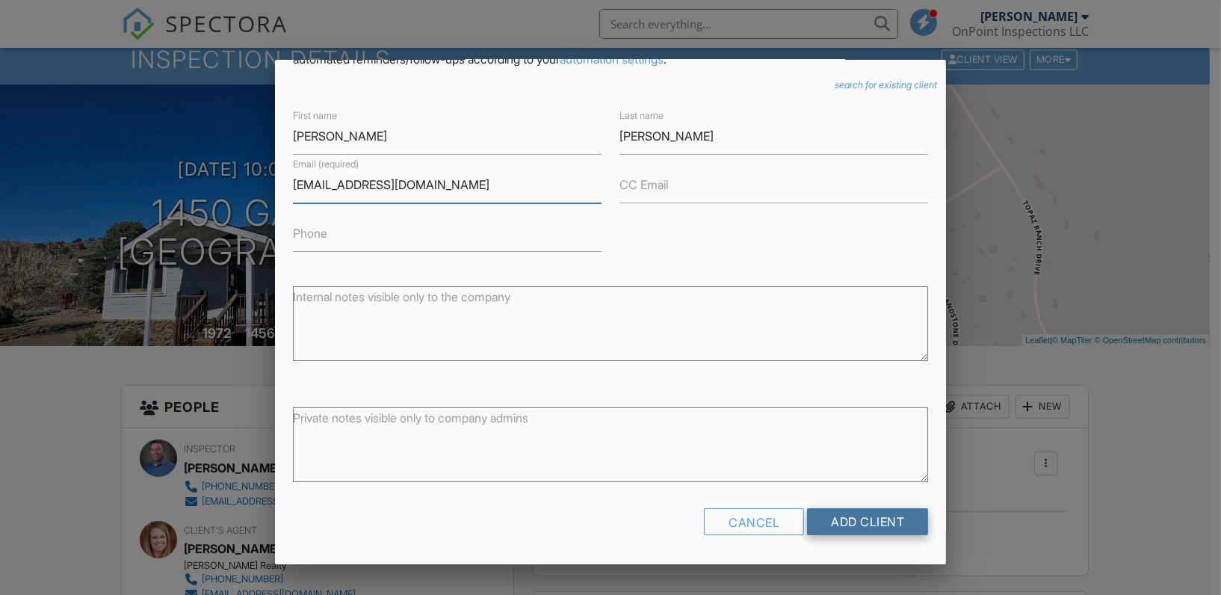
type input "Citynights775@gmail.com"
click at [847, 516] on input "Add Client" at bounding box center [867, 521] width 121 height 27
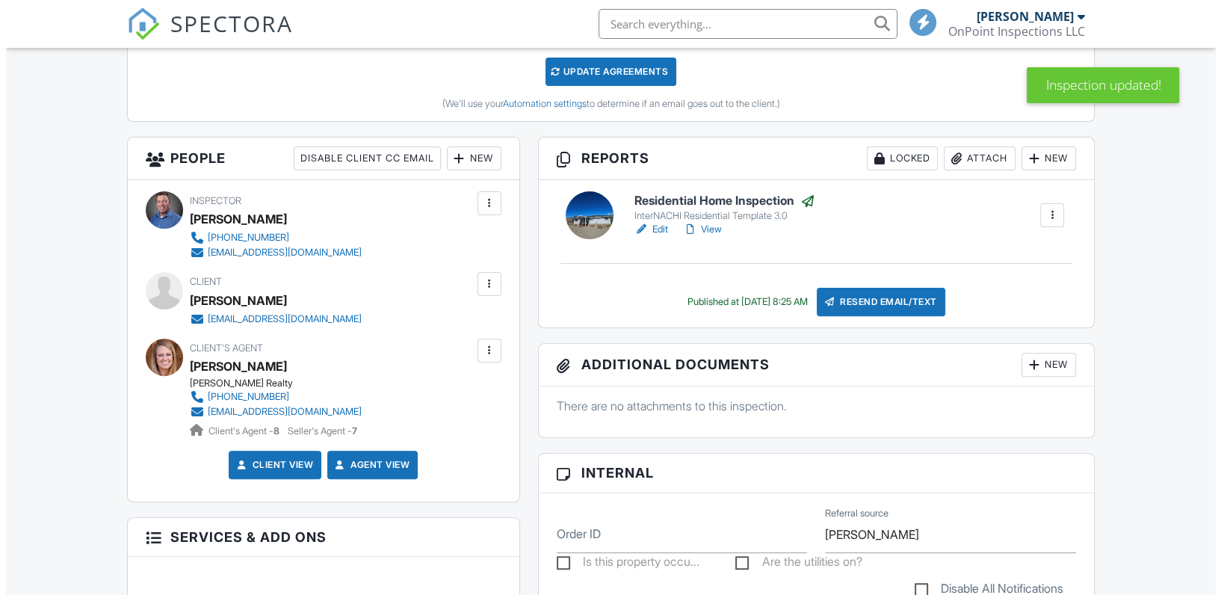
scroll to position [459, 0]
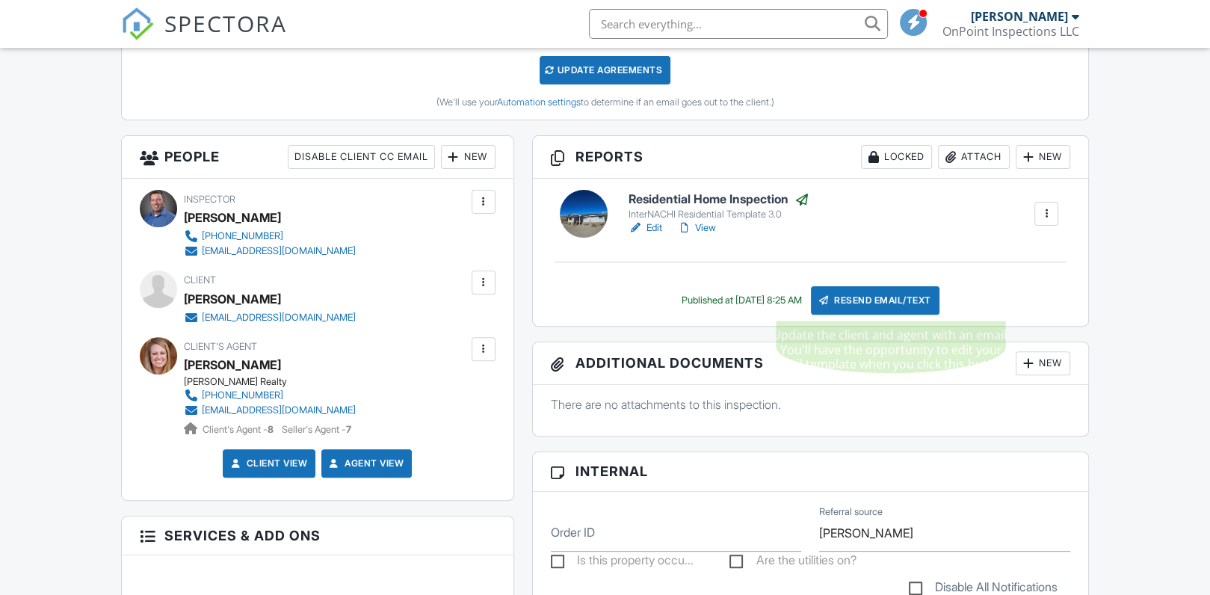
click at [876, 299] on div "Resend Email/Text" at bounding box center [875, 300] width 129 height 28
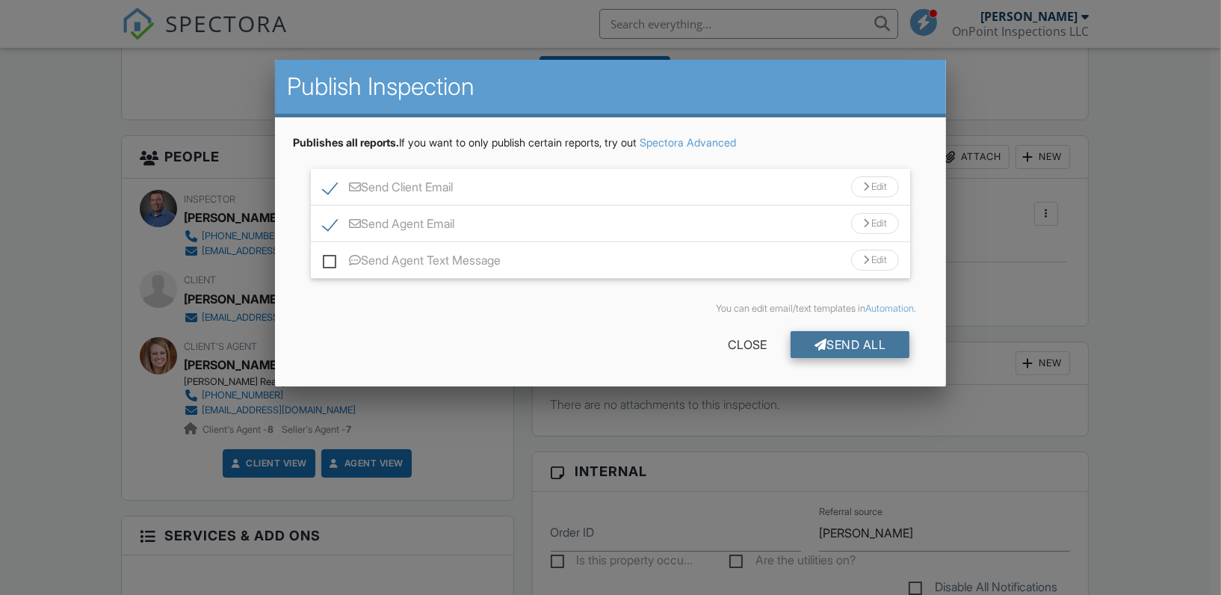
click at [867, 347] on div "Send All" at bounding box center [850, 344] width 120 height 27
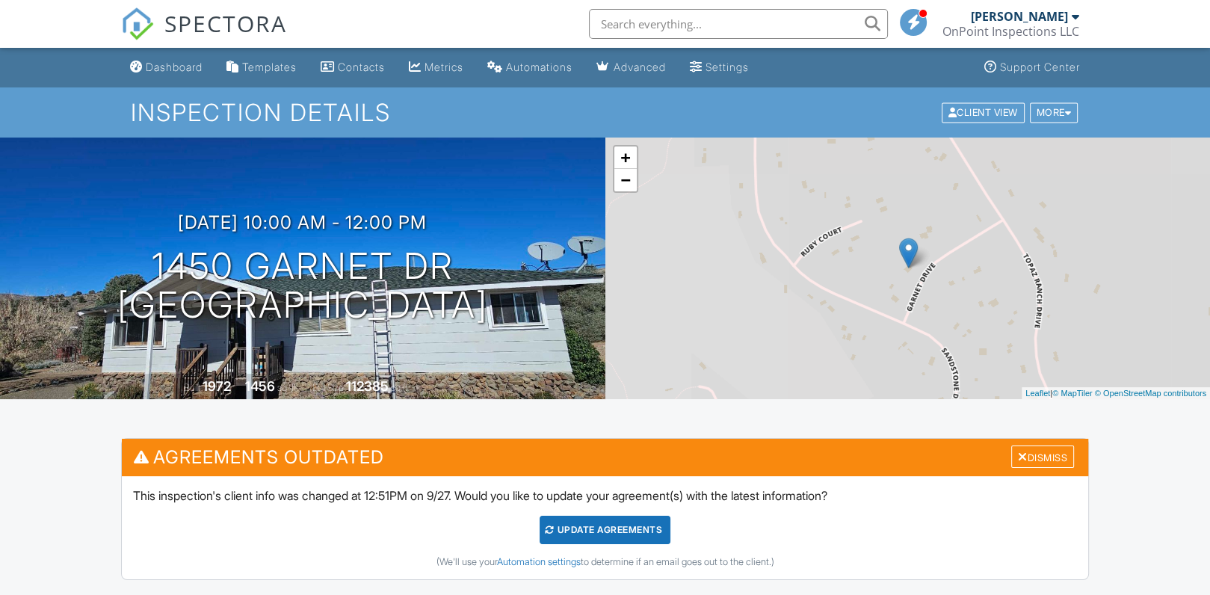
click at [595, 526] on div "Update Agreements" at bounding box center [604, 530] width 131 height 28
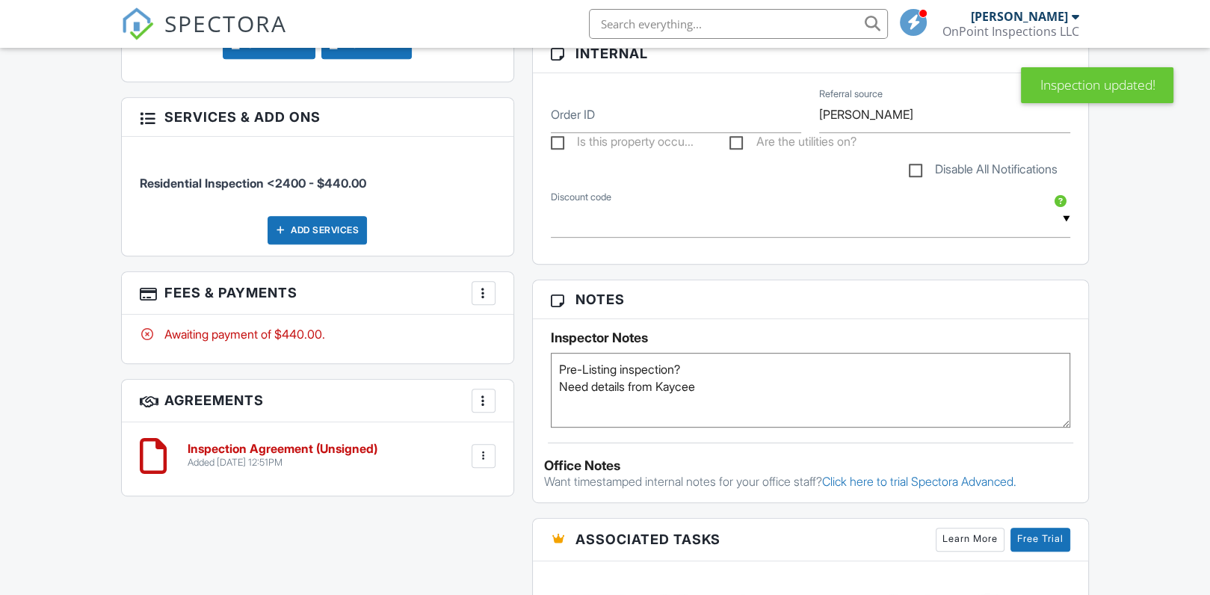
scroll to position [720, 0]
click at [292, 447] on h6 "Inspection Agreement (Unsigned)" at bounding box center [283, 449] width 190 height 13
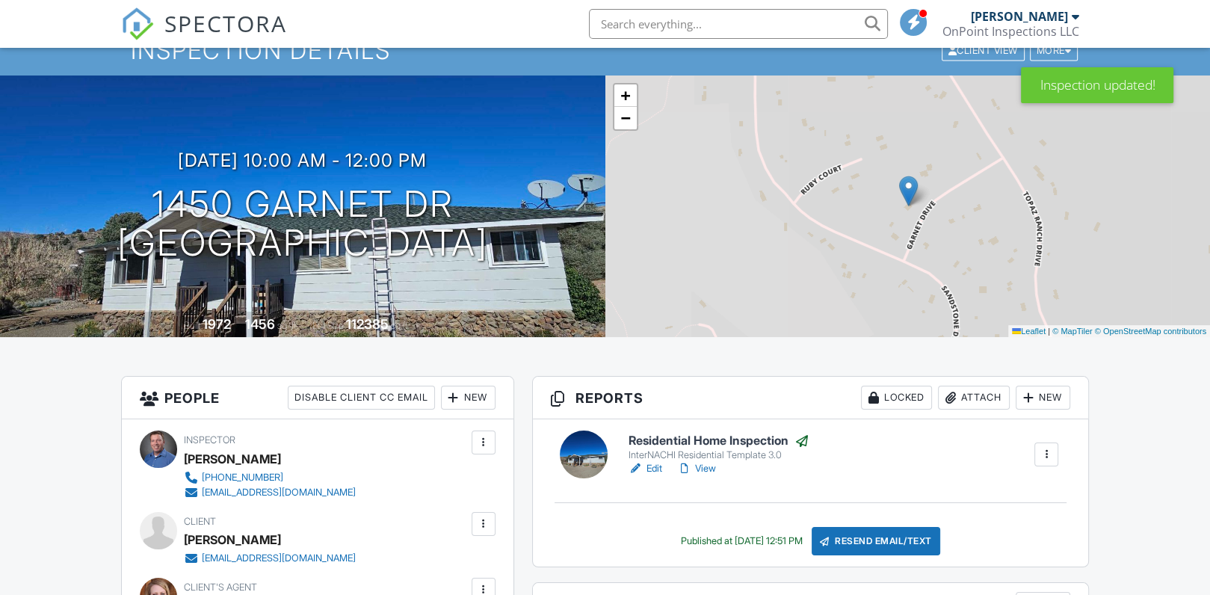
scroll to position [0, 0]
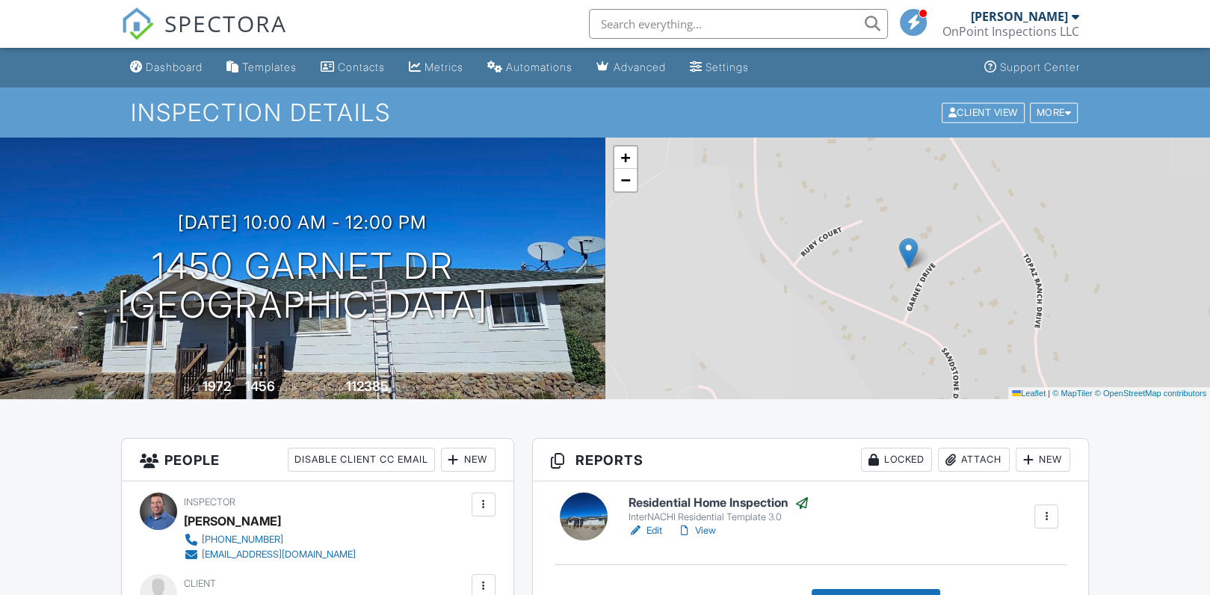
click at [173, 48] on div "SPECTORA" at bounding box center [204, 24] width 166 height 48
click at [173, 64] on div "Dashboard" at bounding box center [174, 67] width 57 height 13
